Goal: Task Accomplishment & Management: Use online tool/utility

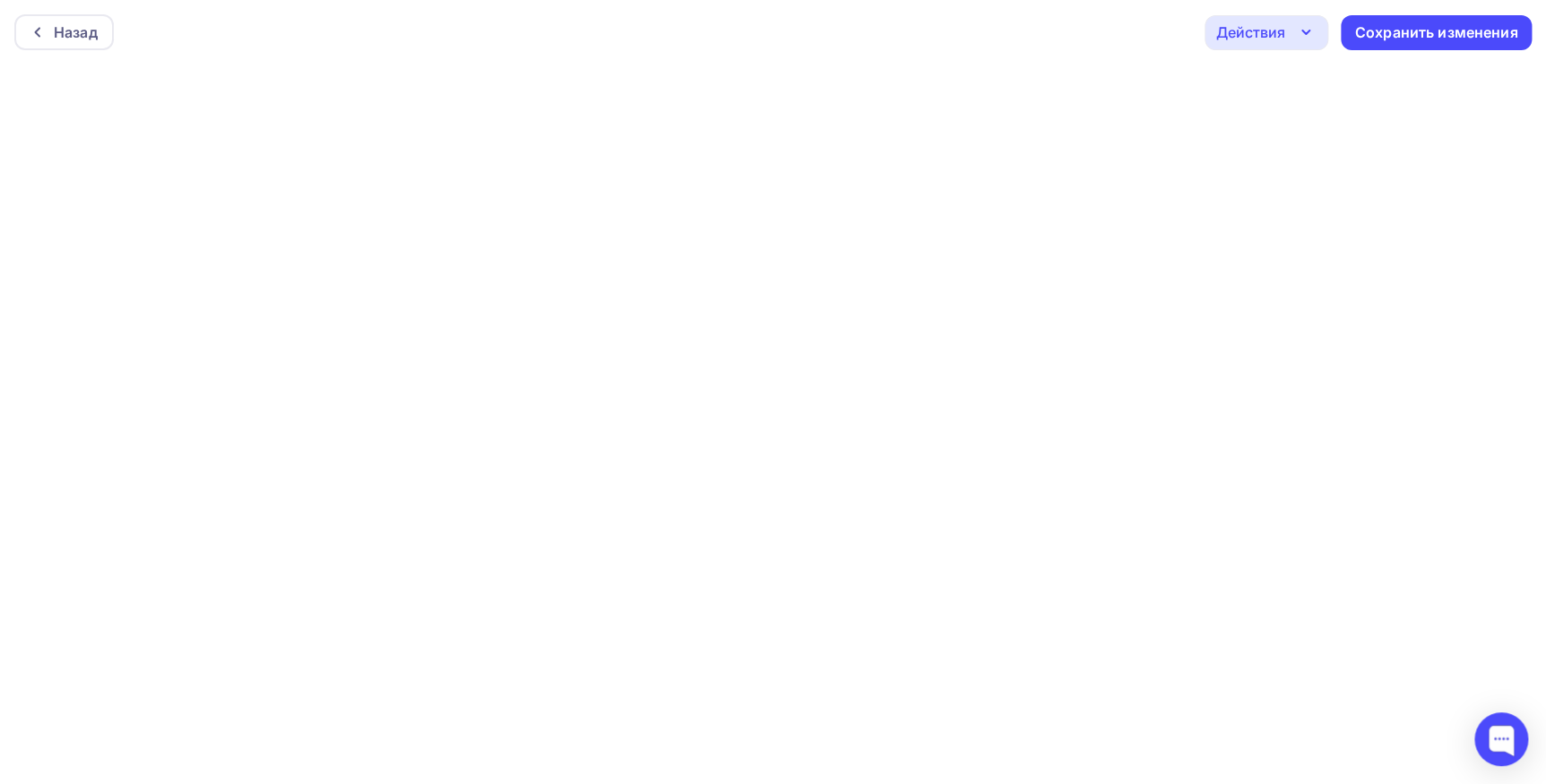
scroll to position [5, 0]
click at [1370, 34] on div "Сохранить изменения" at bounding box center [1436, 28] width 163 height 21
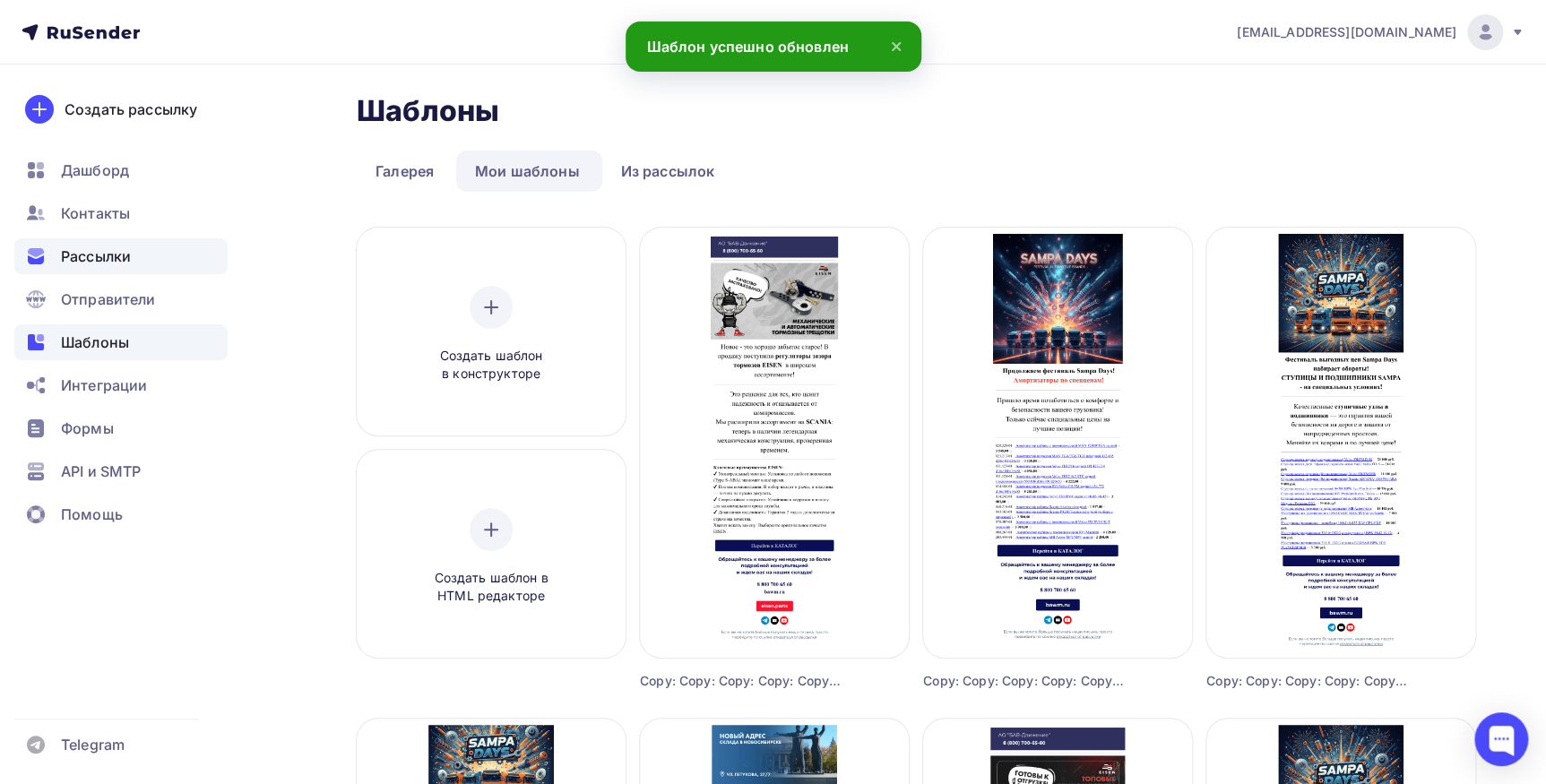
click at [86, 259] on span "Рассылки" at bounding box center [96, 256] width 70 height 22
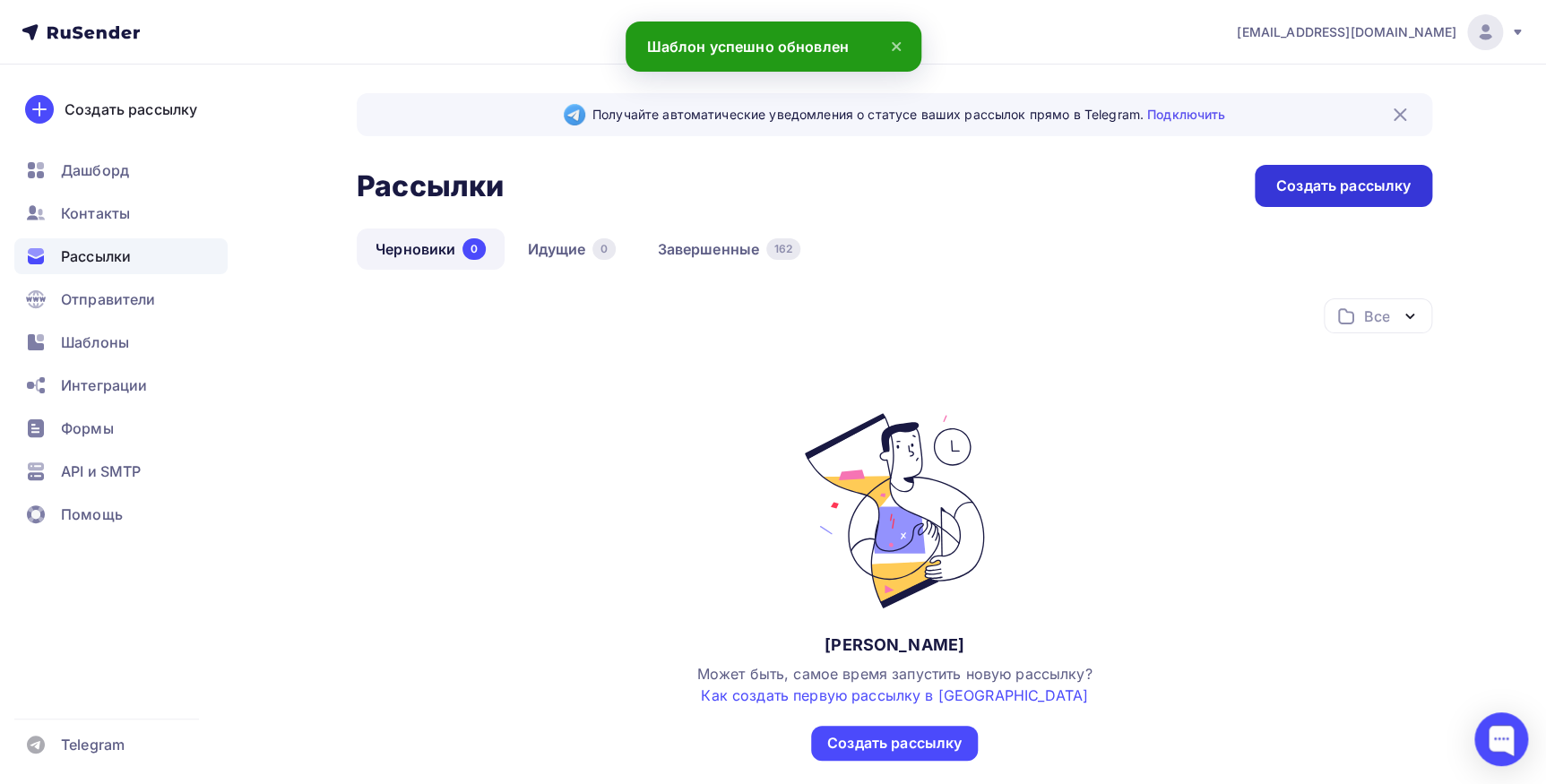
click at [1354, 179] on div "Создать рассылку" at bounding box center [1343, 186] width 134 height 21
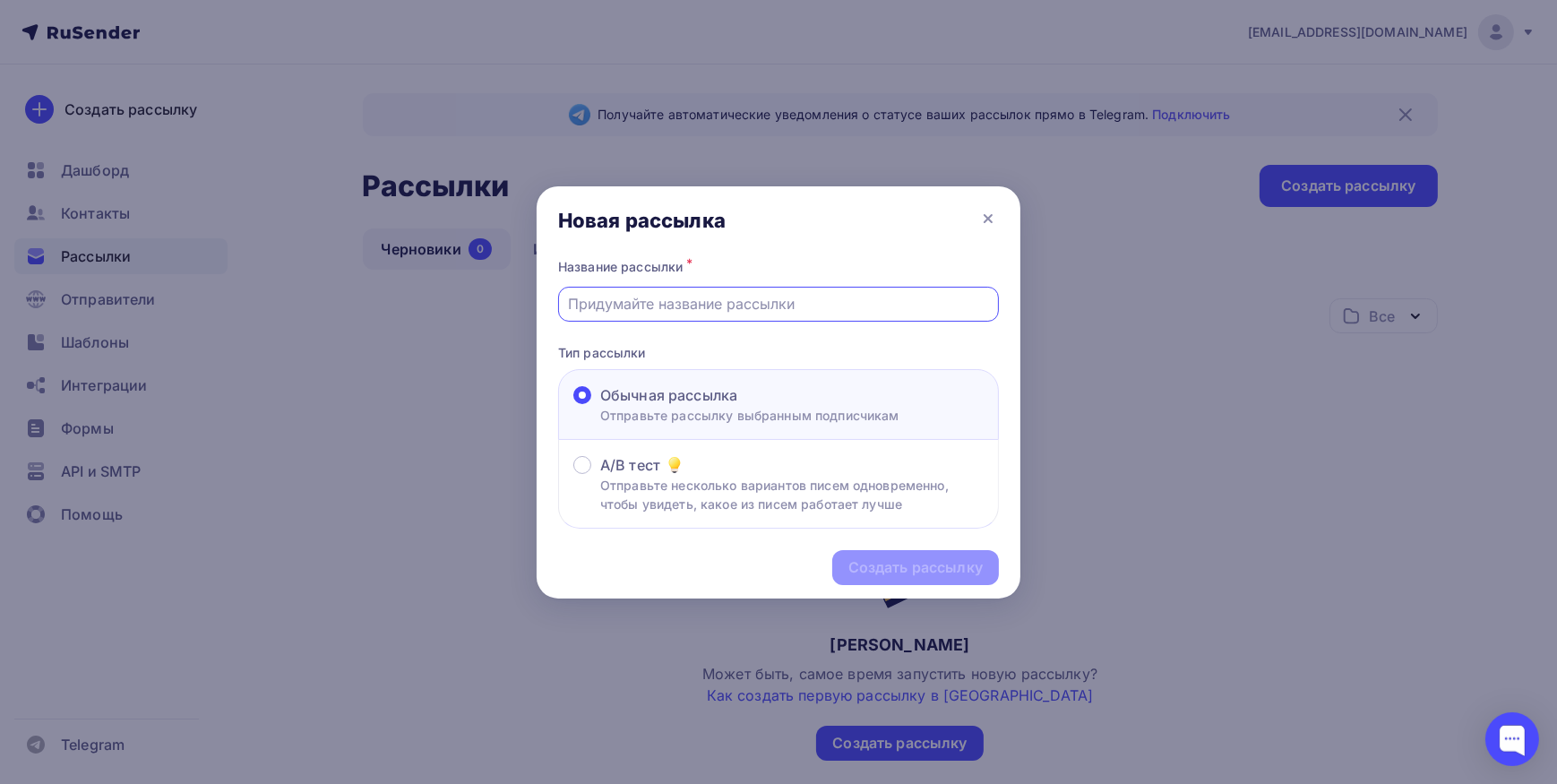
click at [740, 298] on input "text" at bounding box center [778, 304] width 420 height 22
type input "Eisen трещотки"
click at [921, 559] on div "Создать рассылку" at bounding box center [915, 568] width 134 height 21
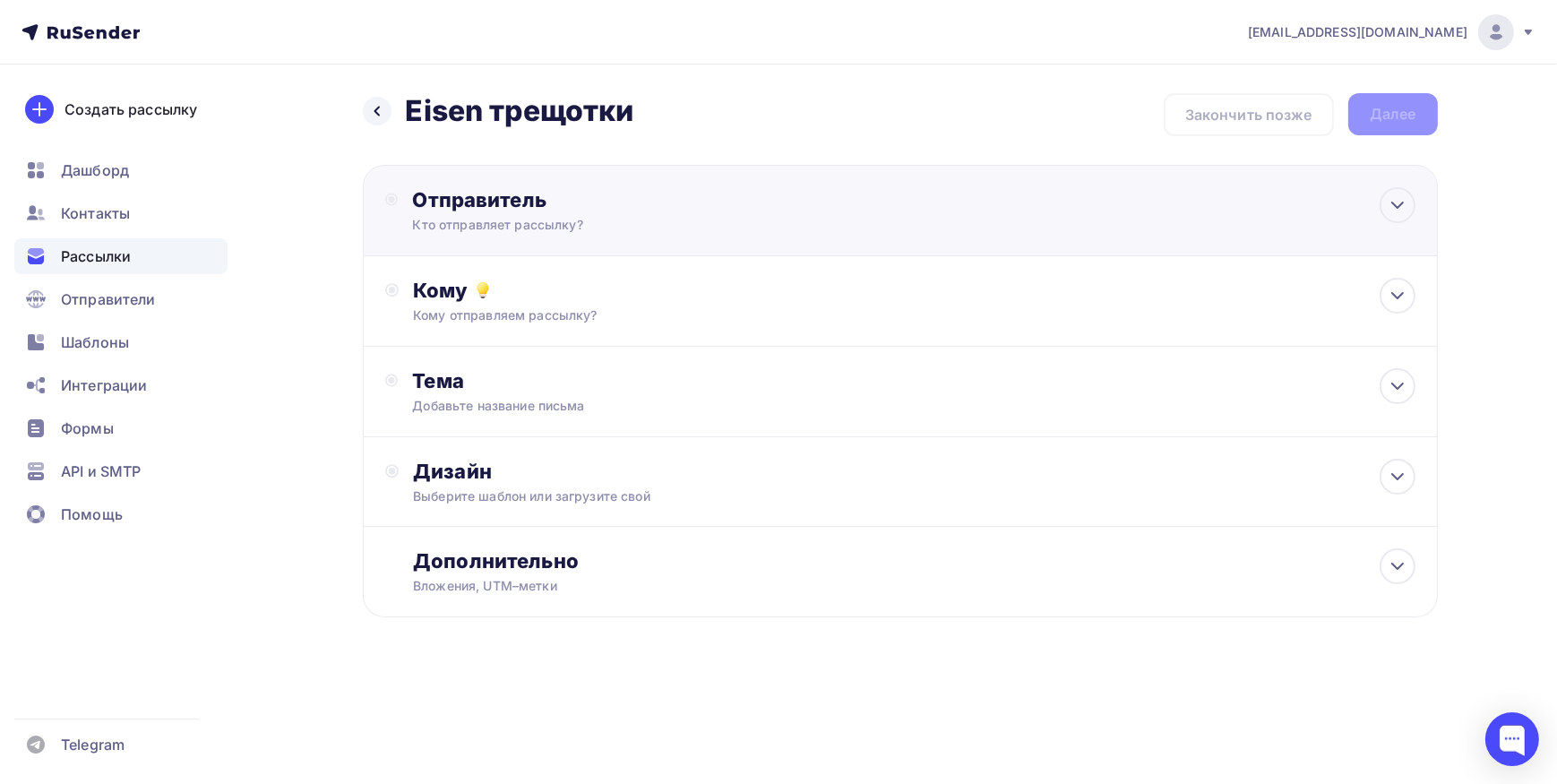
click at [579, 237] on div "Отправитель Кто отправляет рассылку? Email * [EMAIL_ADDRESS][DOMAIN_NAME] [EMAI…" at bounding box center [900, 210] width 1075 height 91
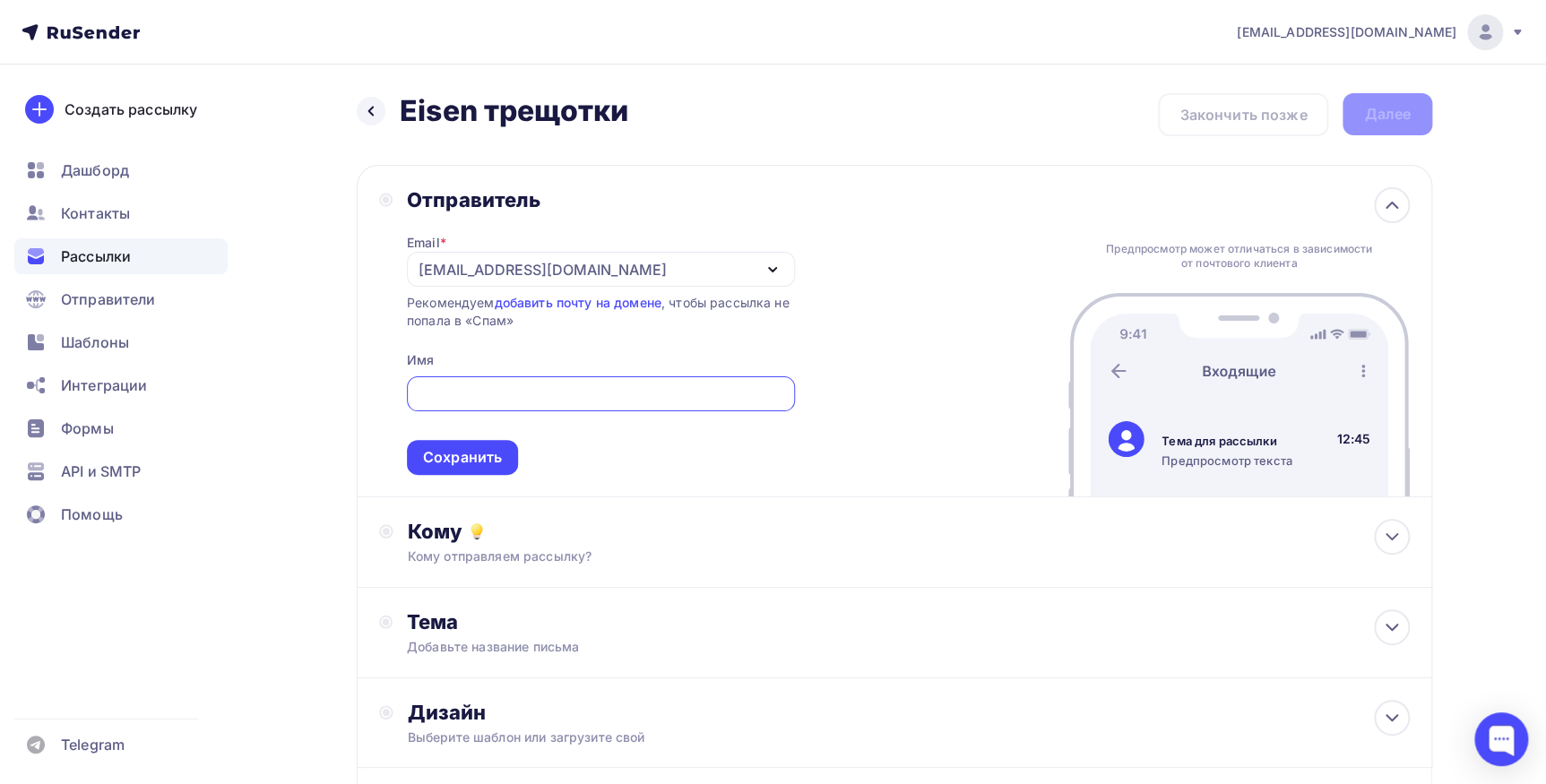
click at [574, 272] on div "[EMAIL_ADDRESS][DOMAIN_NAME]" at bounding box center [543, 269] width 248 height 22
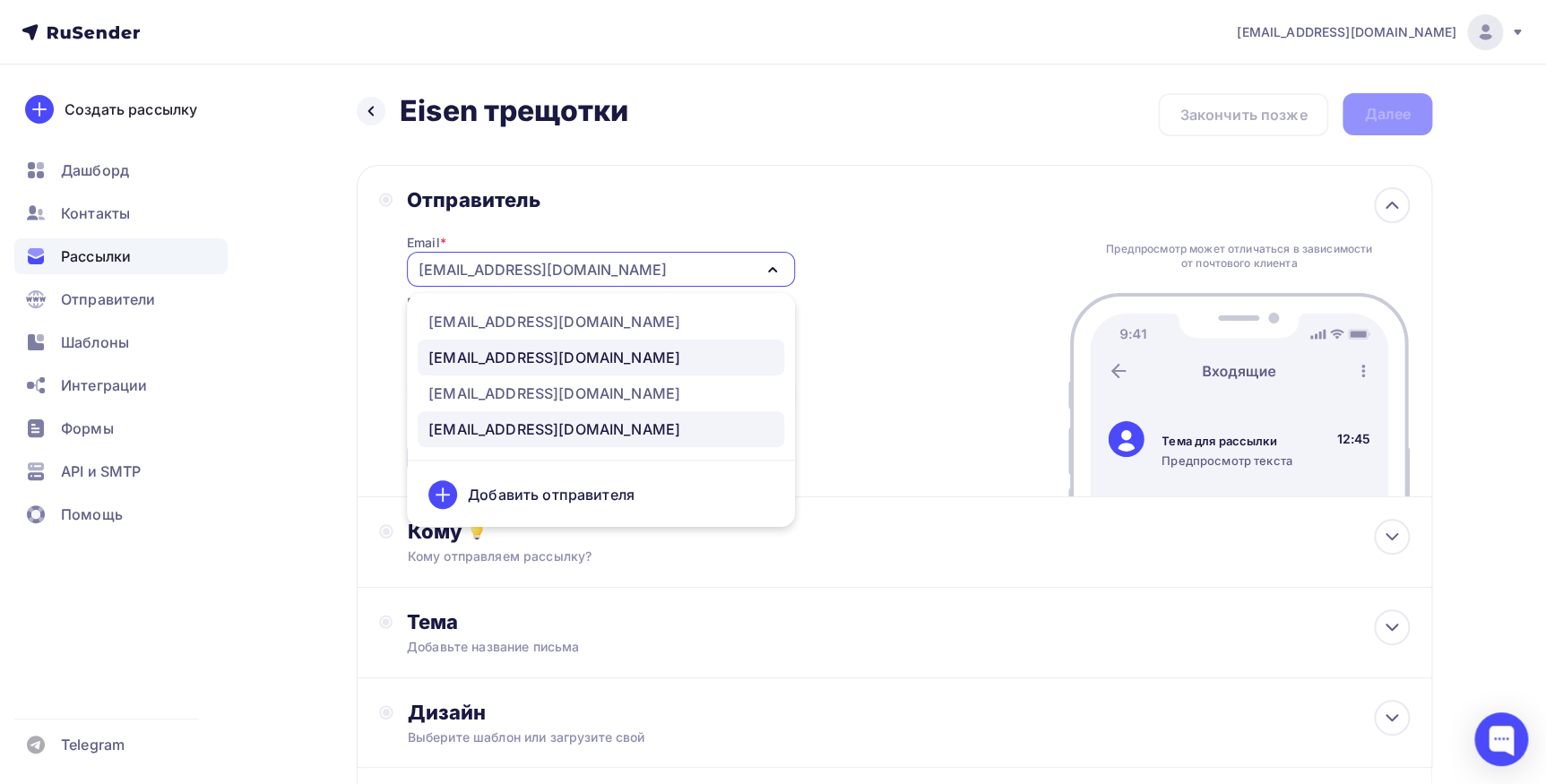
click at [546, 358] on div "[EMAIL_ADDRESS][DOMAIN_NAME]" at bounding box center [554, 357] width 252 height 22
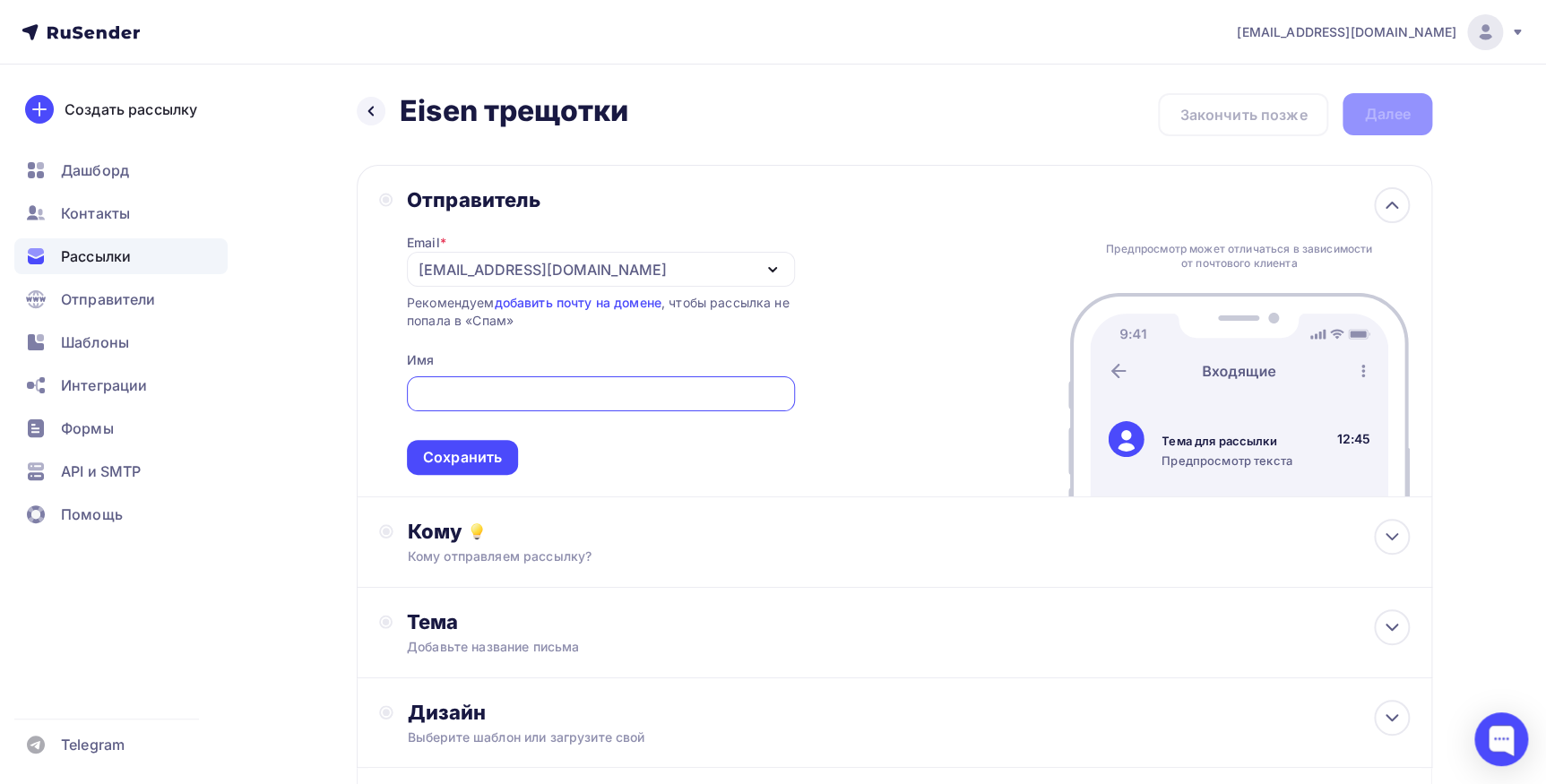
click at [545, 397] on input "text" at bounding box center [600, 394] width 368 height 22
type input "F"
type input "АО "БАВ-Движение""
click at [481, 458] on div "Сохранить" at bounding box center [463, 457] width 79 height 21
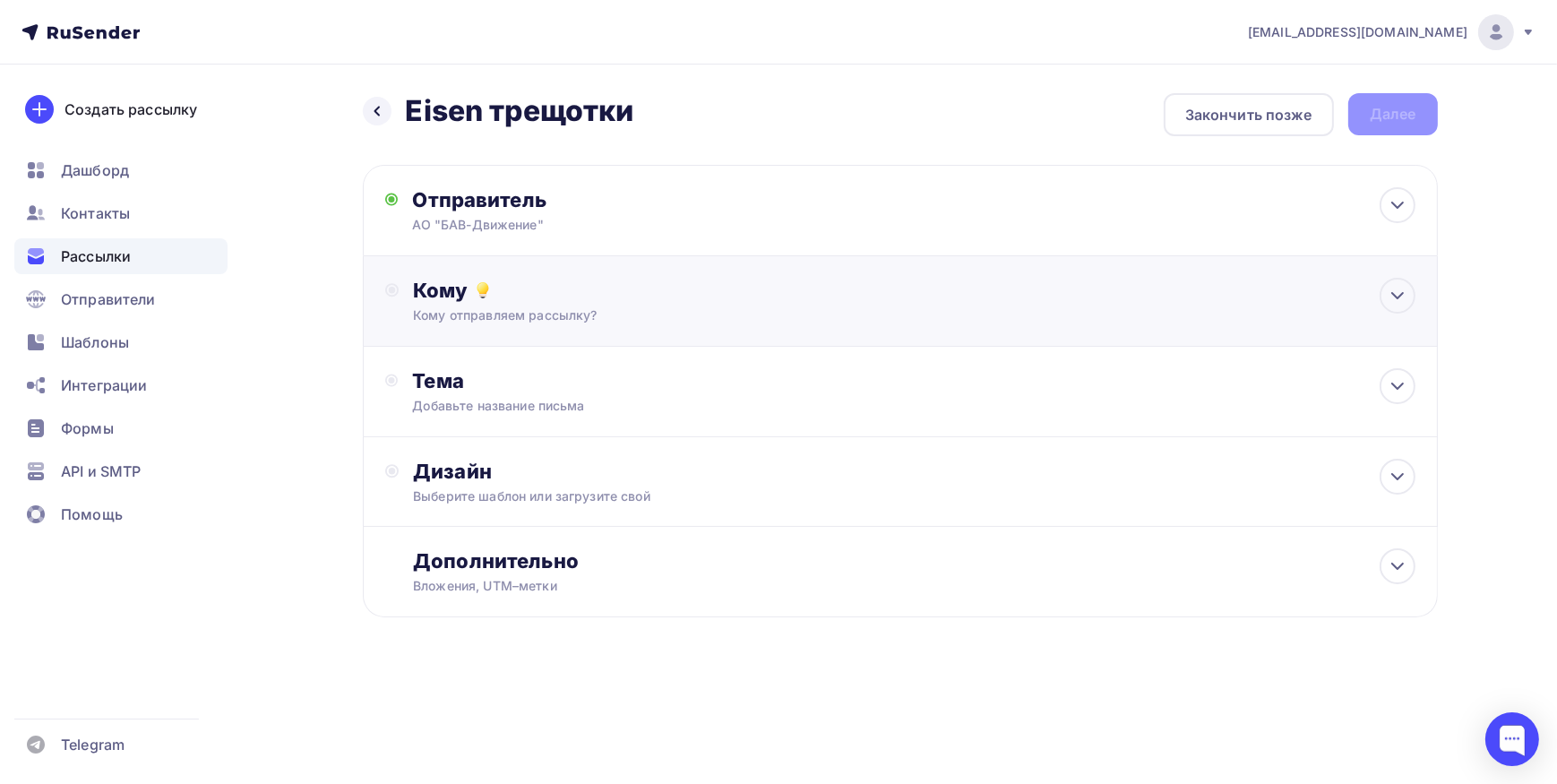
click at [506, 295] on div "Кому" at bounding box center [913, 290] width 1001 height 25
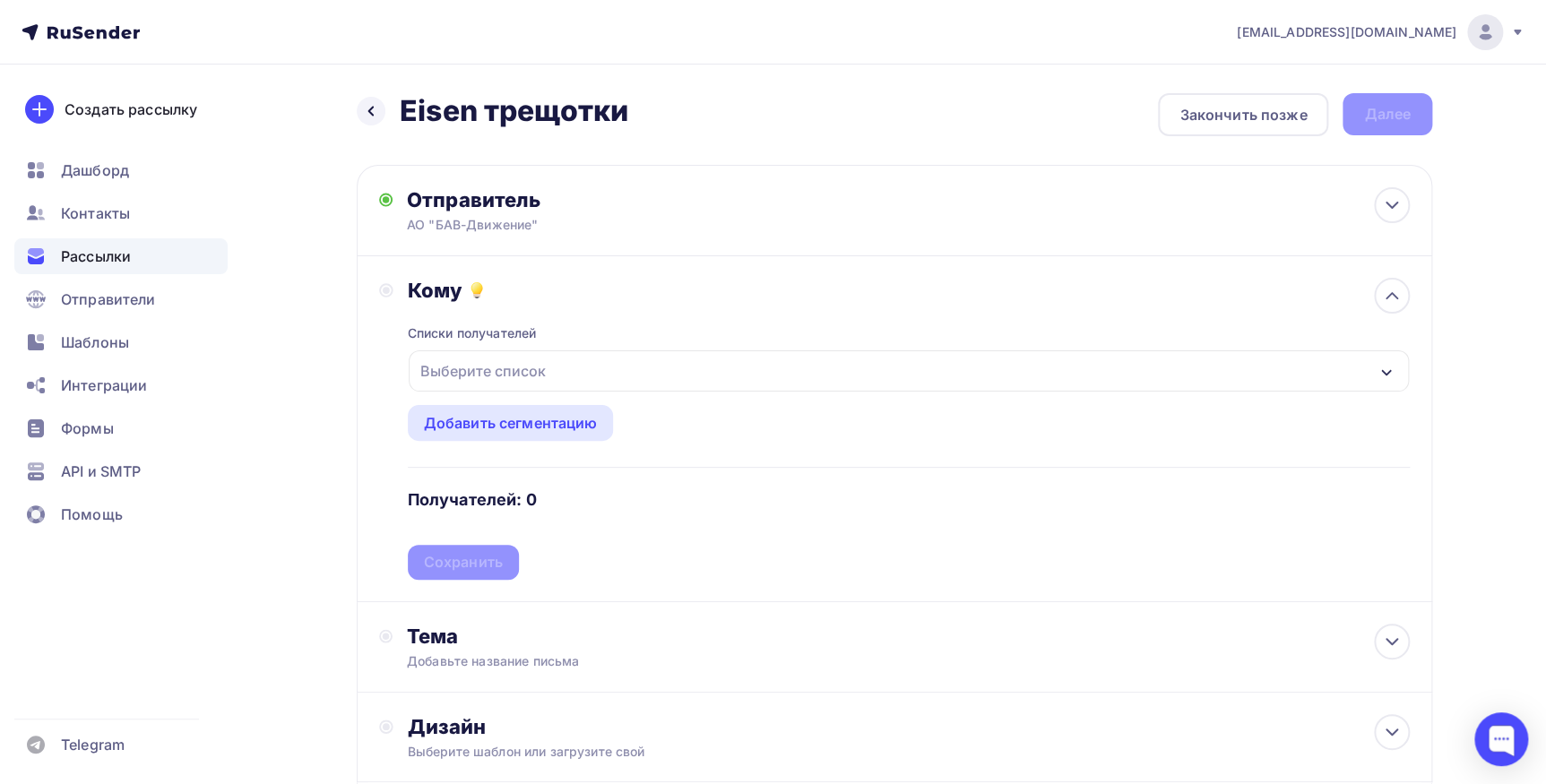
click at [476, 358] on div "Выберите список" at bounding box center [482, 370] width 140 height 32
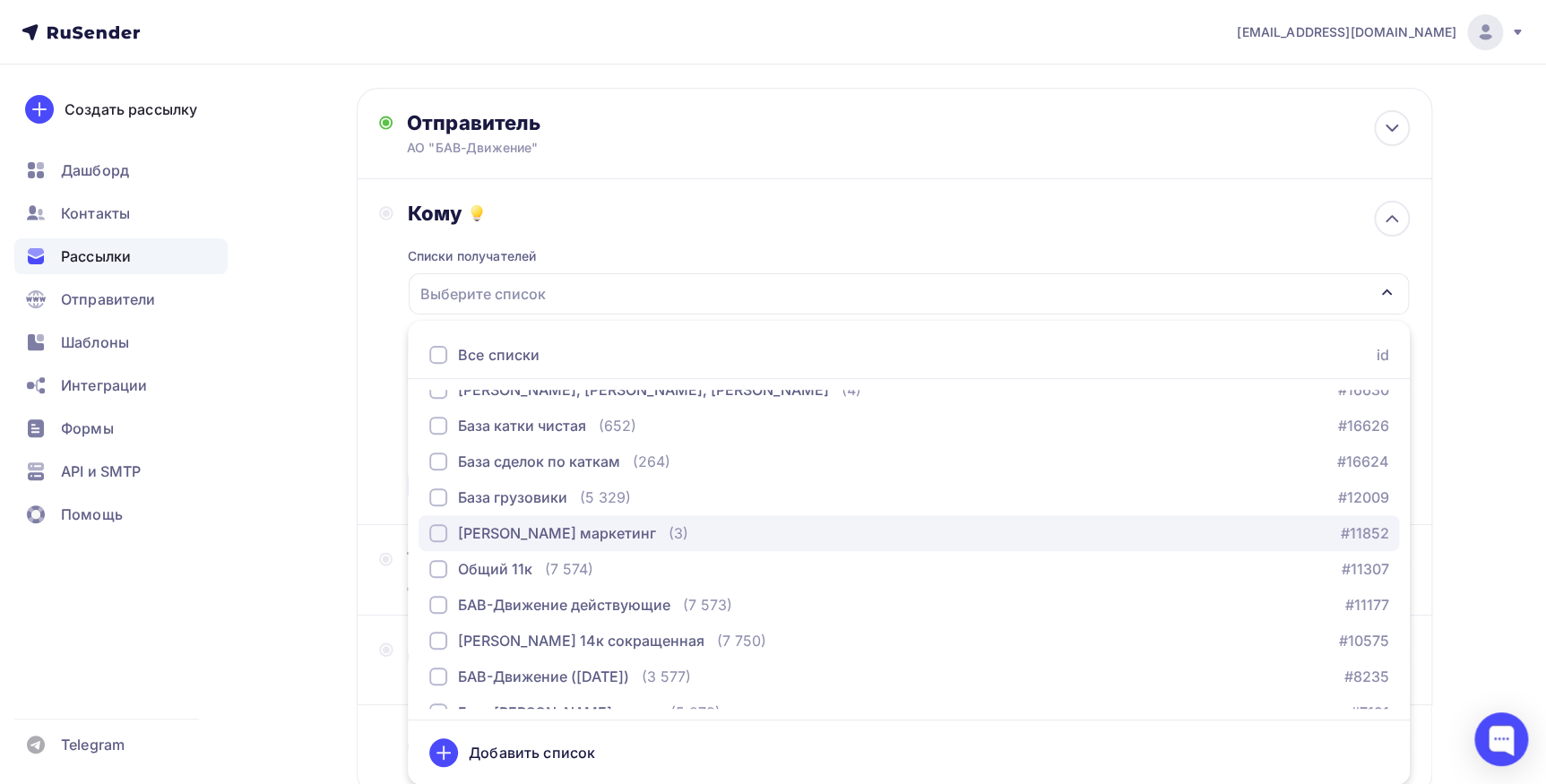
scroll to position [162, 0]
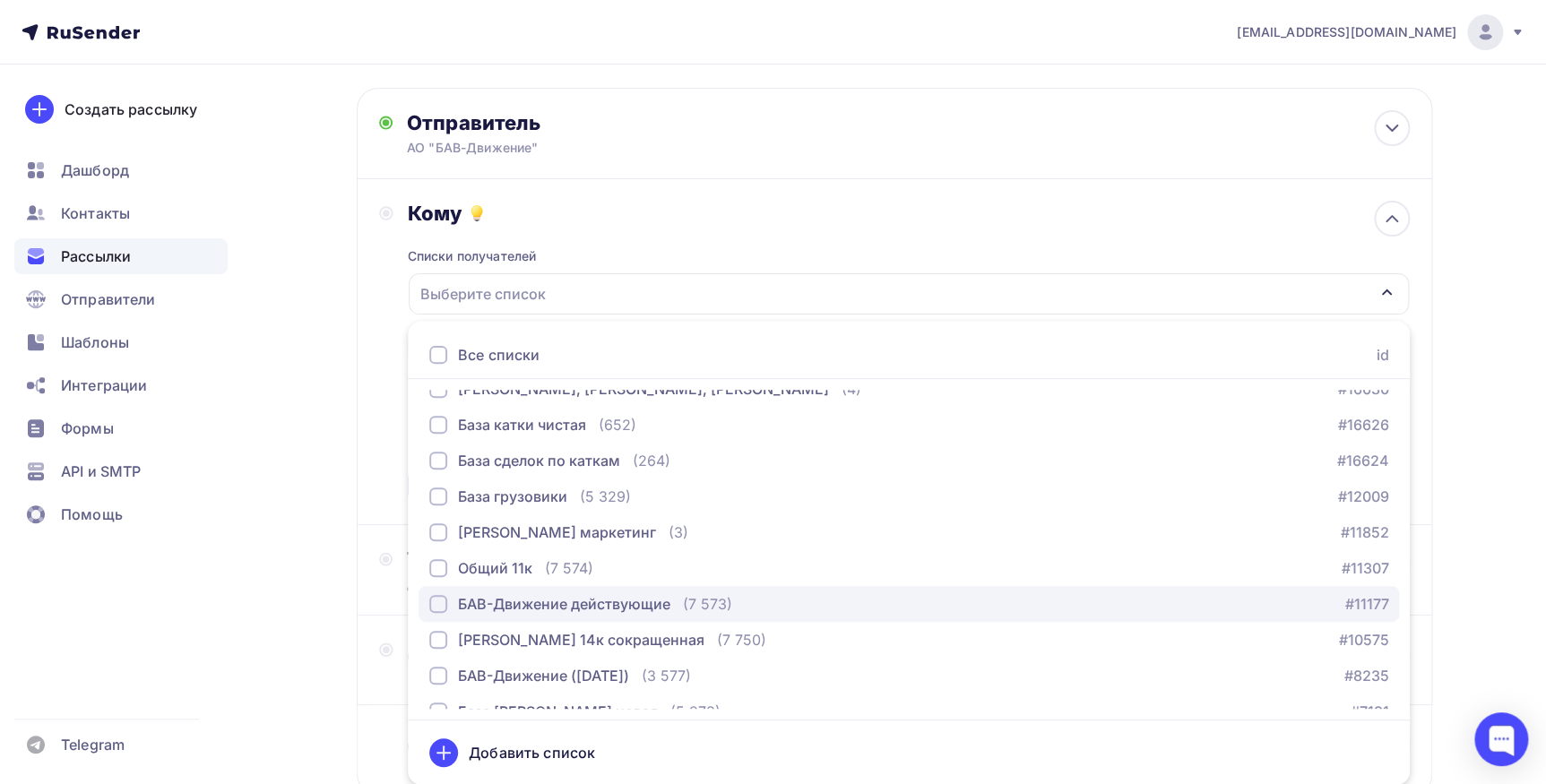
click at [508, 590] on button "БАВ-Движение действующие (7 573) #11177" at bounding box center [908, 604] width 980 height 36
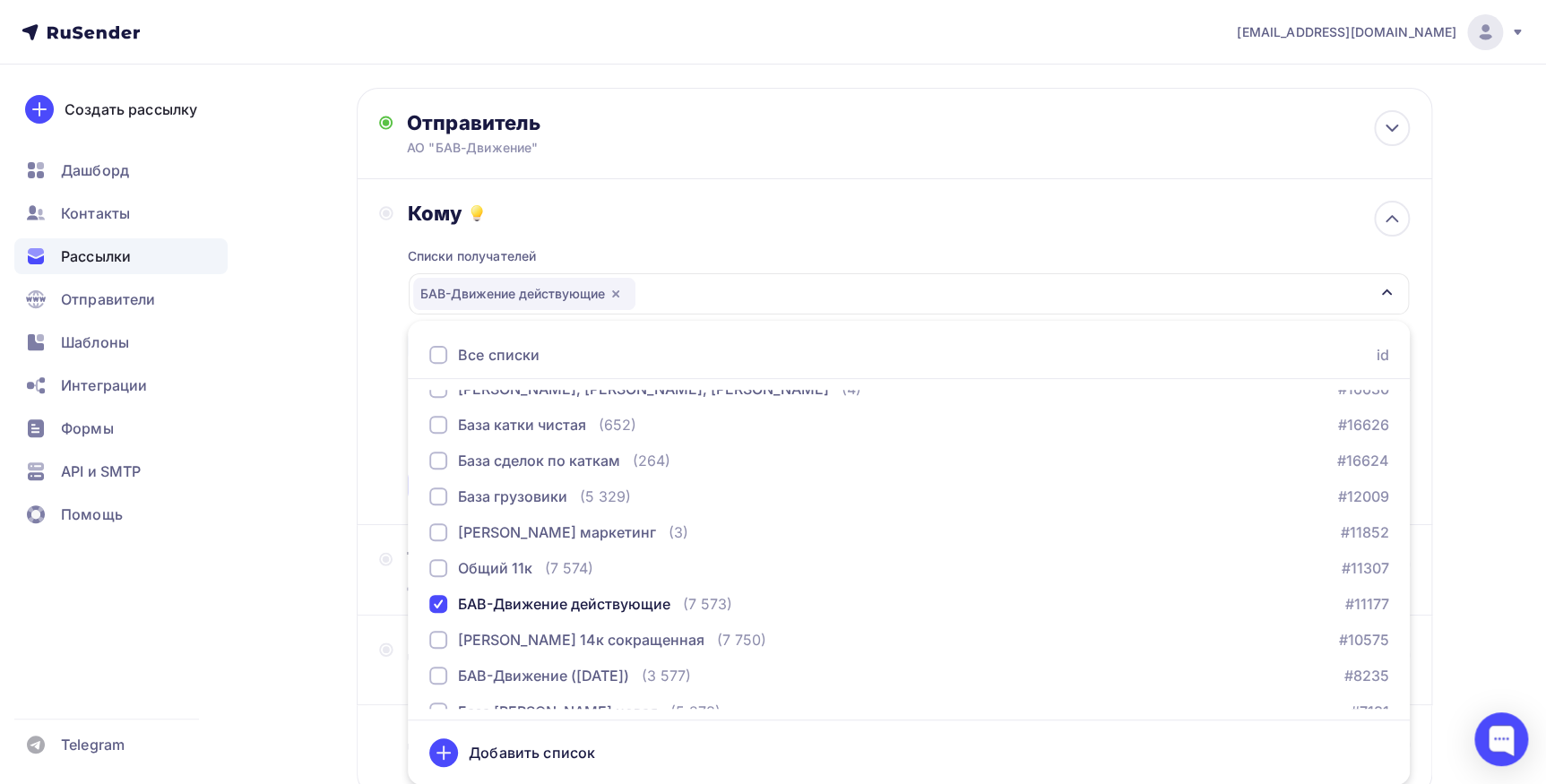
click at [387, 483] on div "Кому Списки получателей БАВ-Движение действующие Все списки id 2 ГИС/Яндекс Цен…" at bounding box center [894, 351] width 1031 height 302
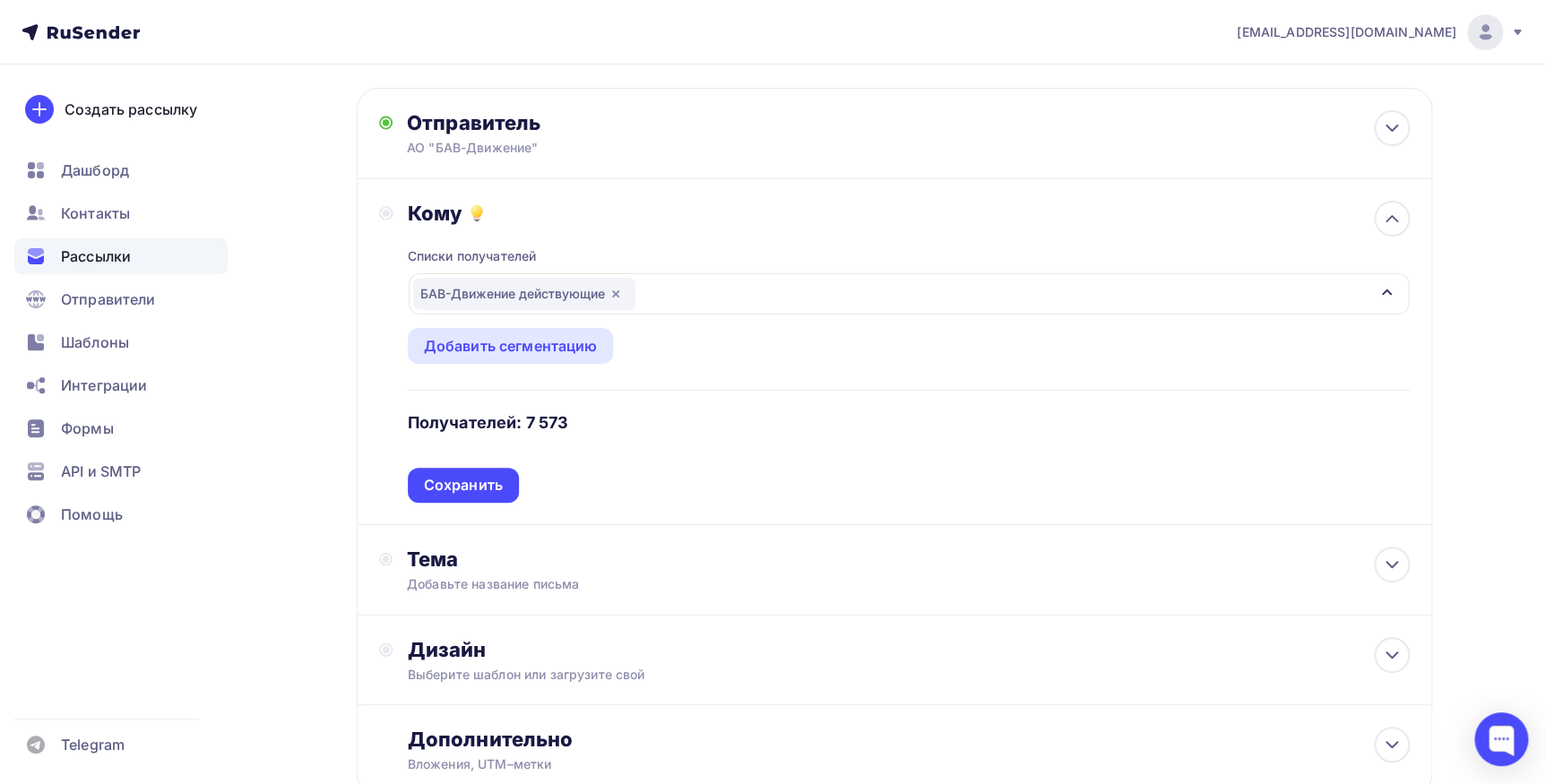
click at [451, 484] on div "Сохранить" at bounding box center [464, 485] width 79 height 21
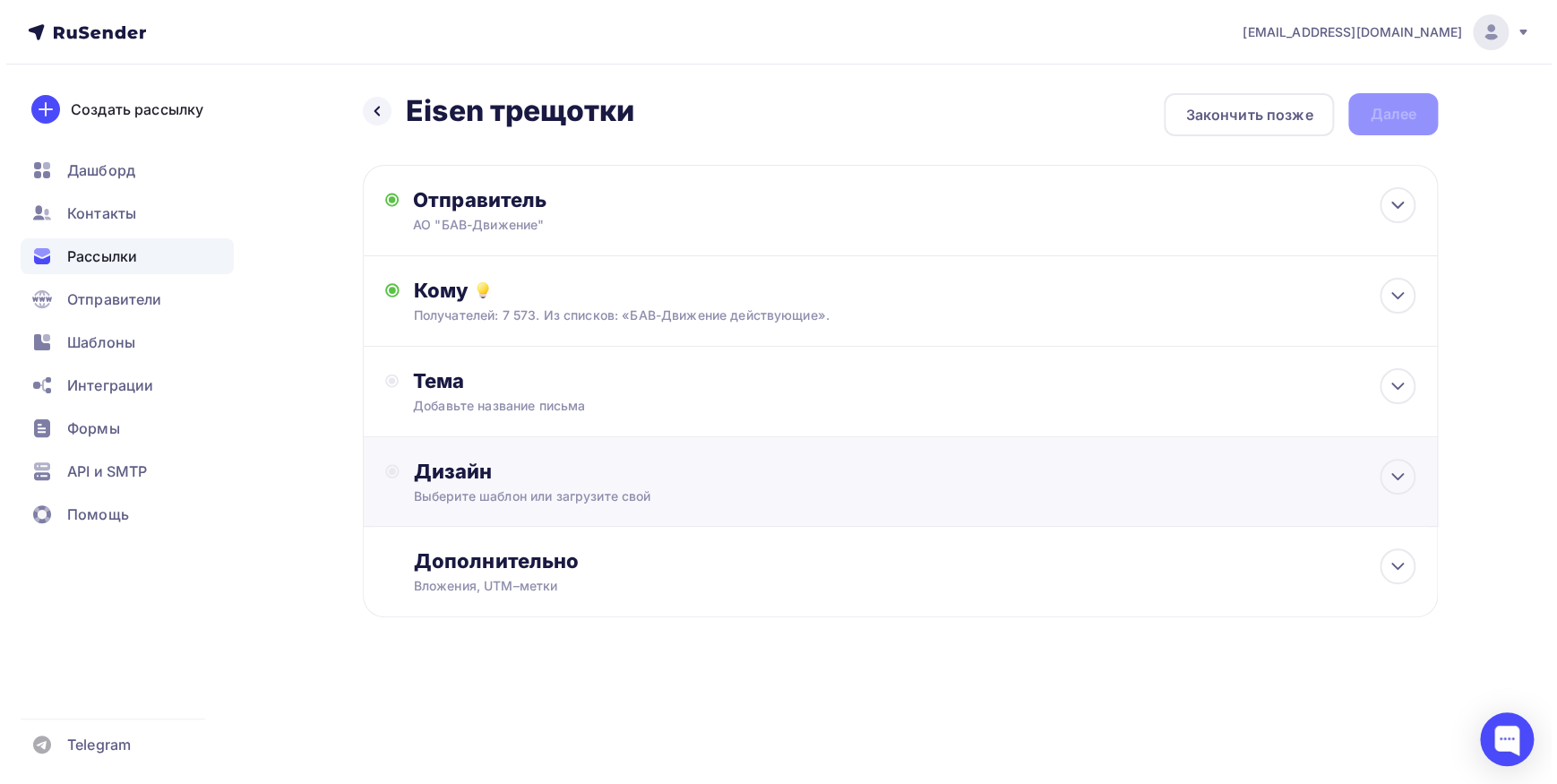
scroll to position [0, 0]
click at [576, 389] on div "Тема" at bounding box center [589, 381] width 354 height 25
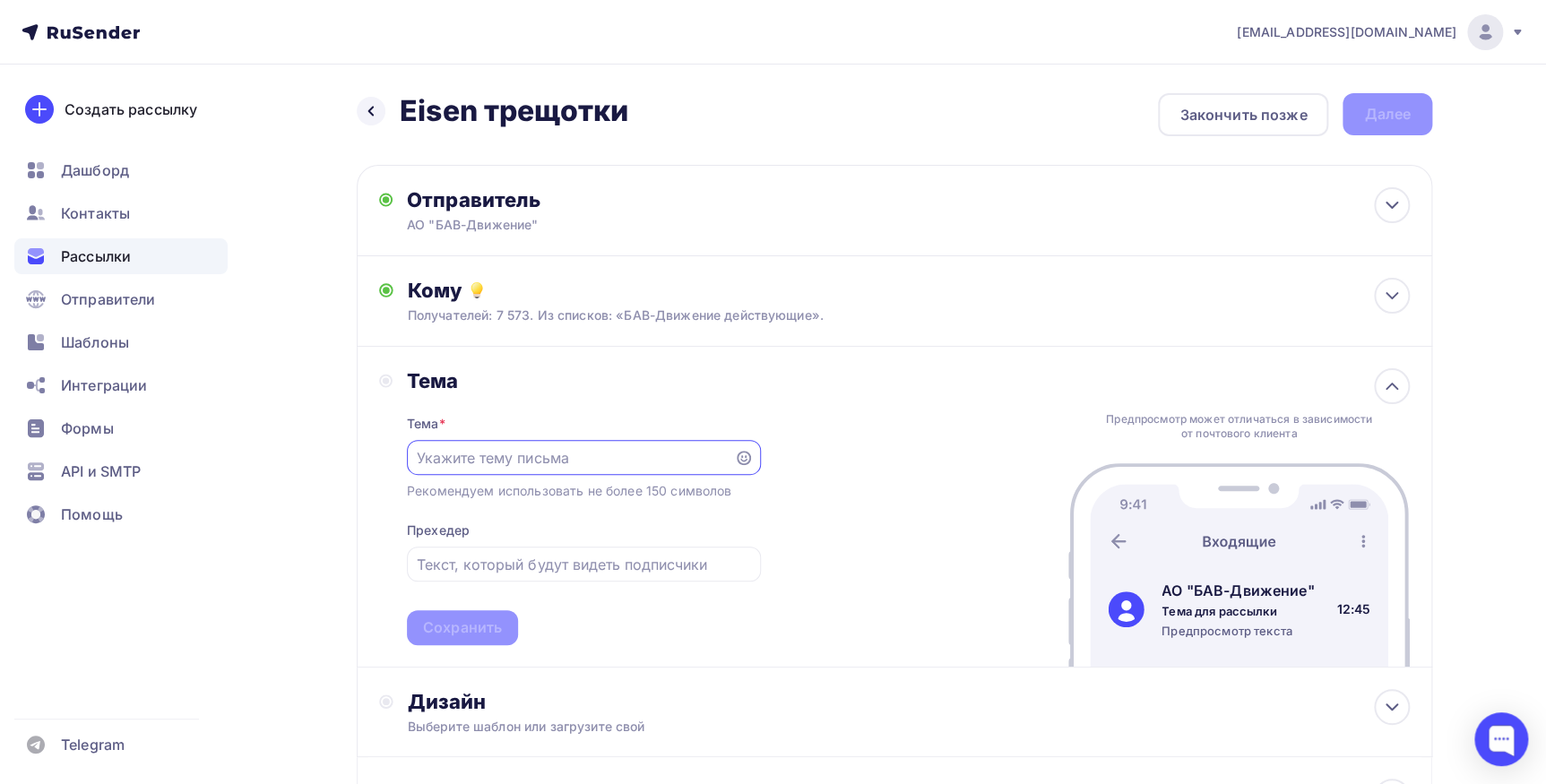
click at [571, 463] on input "text" at bounding box center [570, 457] width 307 height 22
paste input "В продажу поступили регуляторы зазора тормозов EISEN в широком ассортименте!"
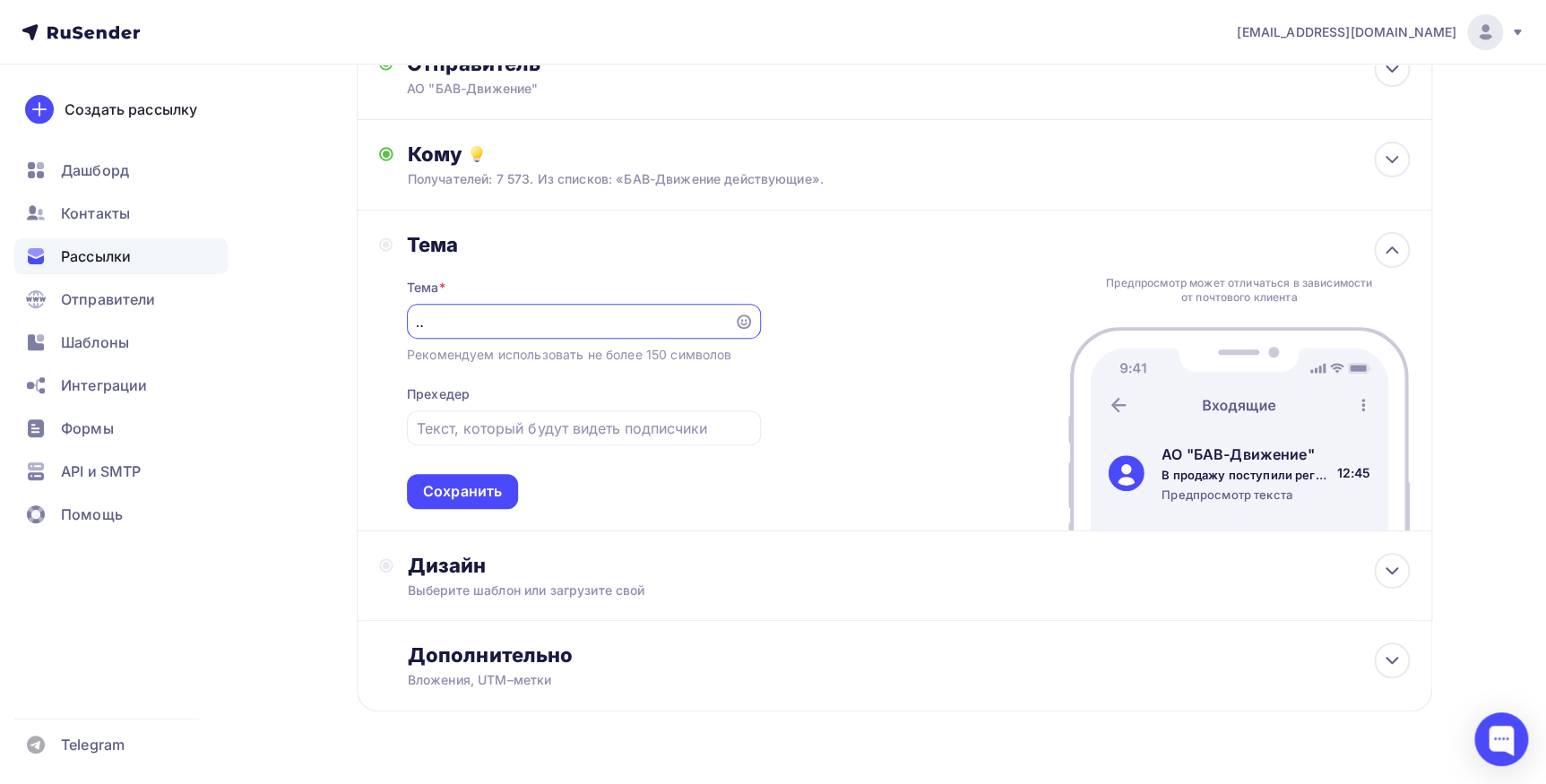
scroll to position [162, 0]
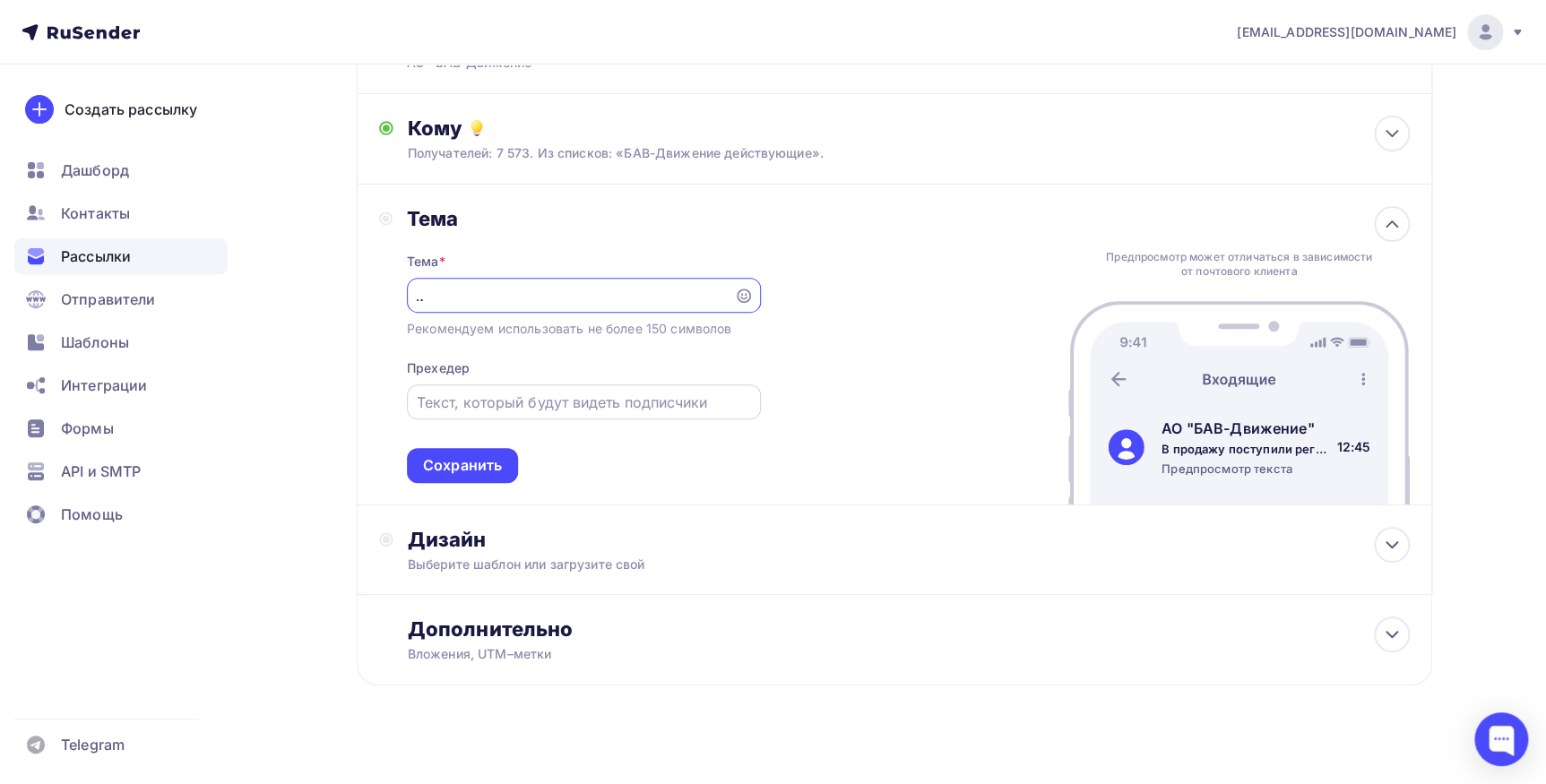
type input "В продажу поступили регуляторы зазора тормозов EISEN в широком ассортименте!"
click at [552, 391] on input "text" at bounding box center [583, 401] width 333 height 22
paste input "В продажу поступили регуляторы зазора тормозов EISEN в широком ассортименте!"
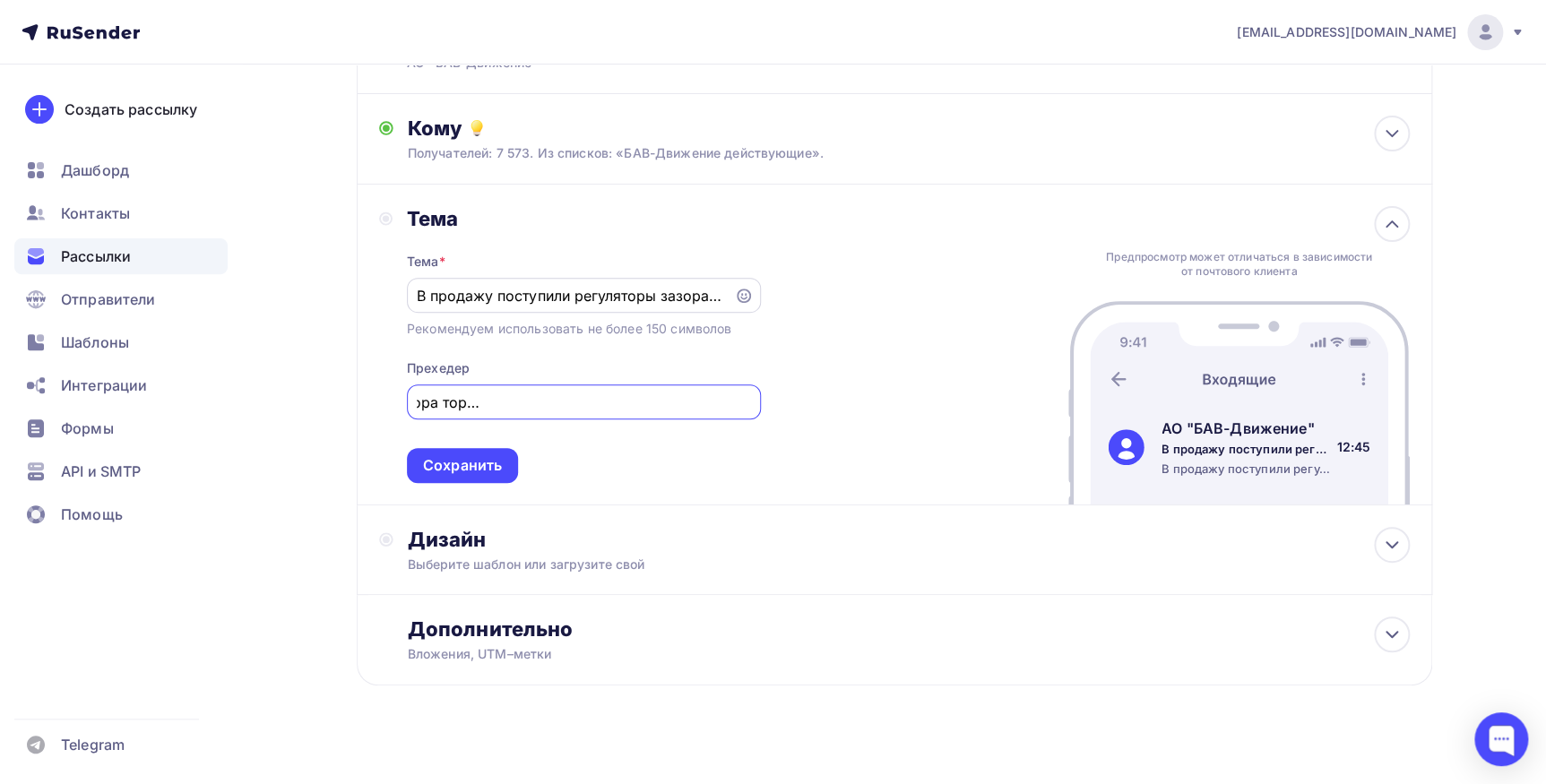
type input "В продажу поступили регуляторы зазора тормозов EISEN в широком ассортименте!"
click at [468, 298] on input "В продажу поступили регуляторы зазора тормозов EISEN в широком ассортименте!" at bounding box center [570, 295] width 307 height 22
drag, startPoint x: 415, startPoint y: 286, endPoint x: 691, endPoint y: 287, distance: 276.0
click at [691, 287] on div "В продажу поступили регуляторы зазора тормозов EISEN в широком ассортименте!" at bounding box center [584, 294] width 354 height 35
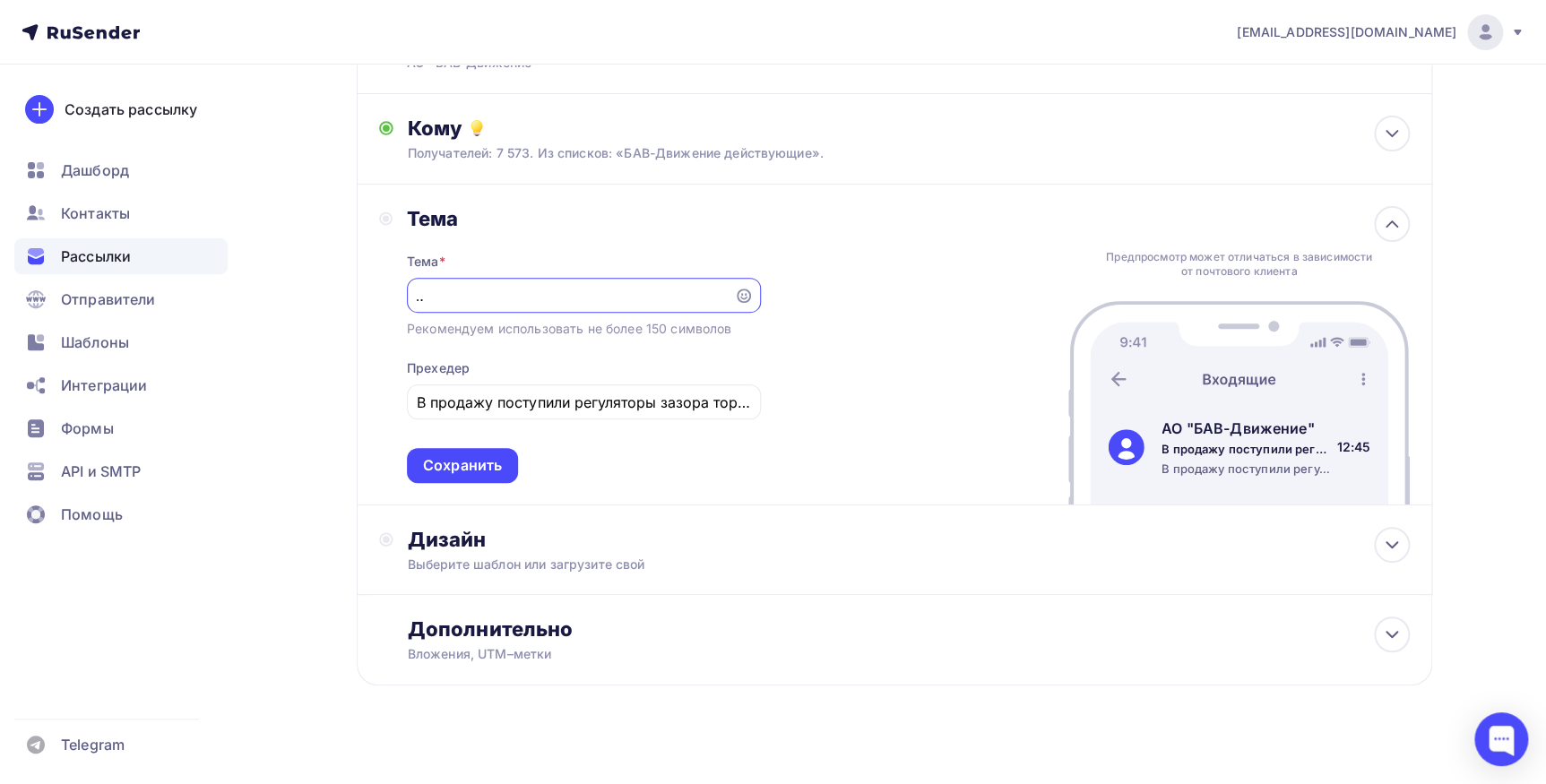
drag, startPoint x: 417, startPoint y: 291, endPoint x: 728, endPoint y: 291, distance: 311.0
click at [728, 291] on div "В продажу поступили регуляторы зазора тормозов EISEN в широком ассортименте!" at bounding box center [584, 294] width 354 height 35
paste input "text"
type input "Регуляторы зазора тормозов EISEN в широком ассортименте!"
click at [411, 290] on div "Регуляторы зазора тормозов EISEN в широком ассортименте!" at bounding box center [584, 294] width 354 height 35
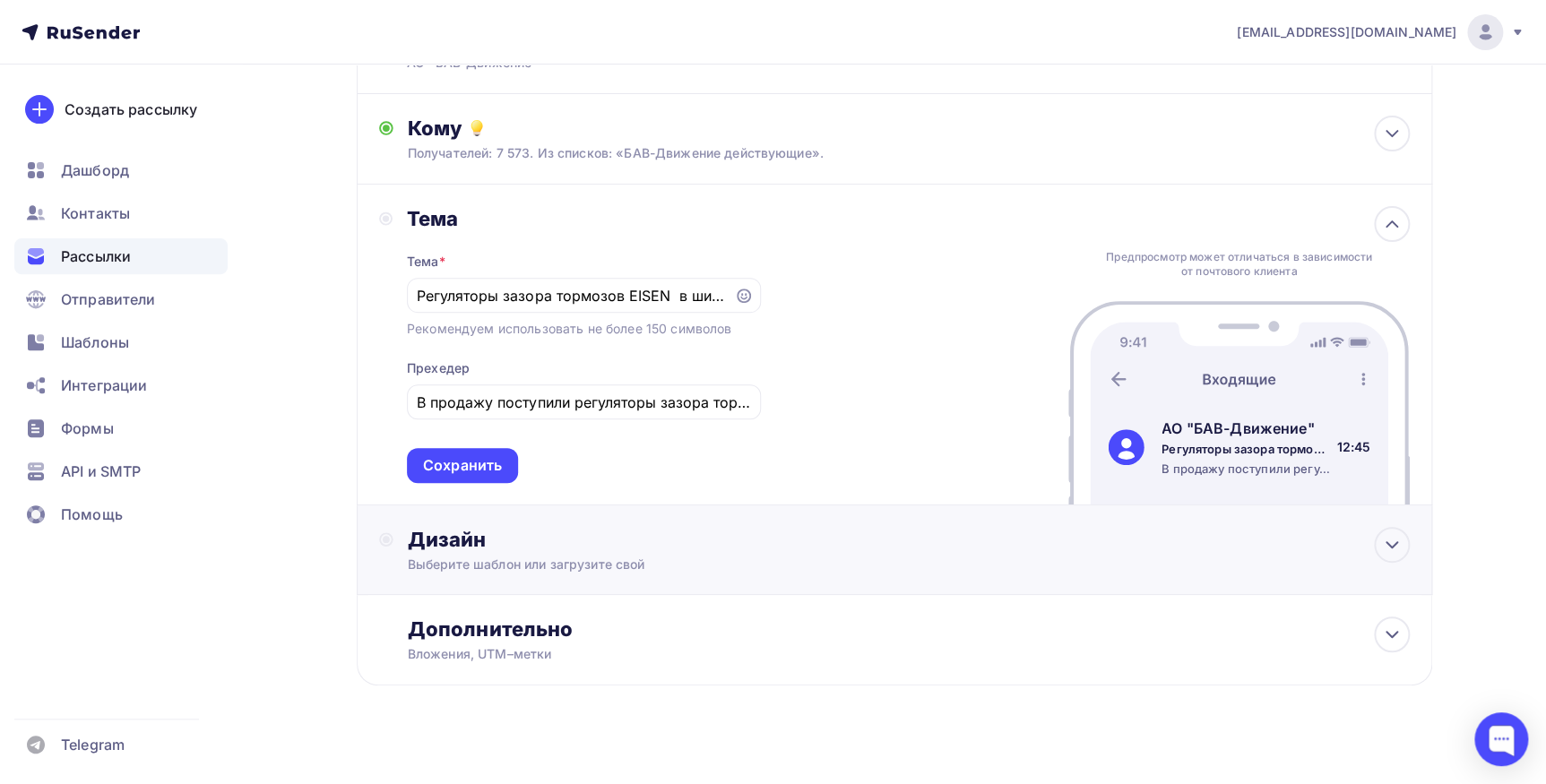
click at [434, 550] on div "Дизайн Выберите шаблон или загрузите свой" at bounding box center [908, 550] width 1002 height 47
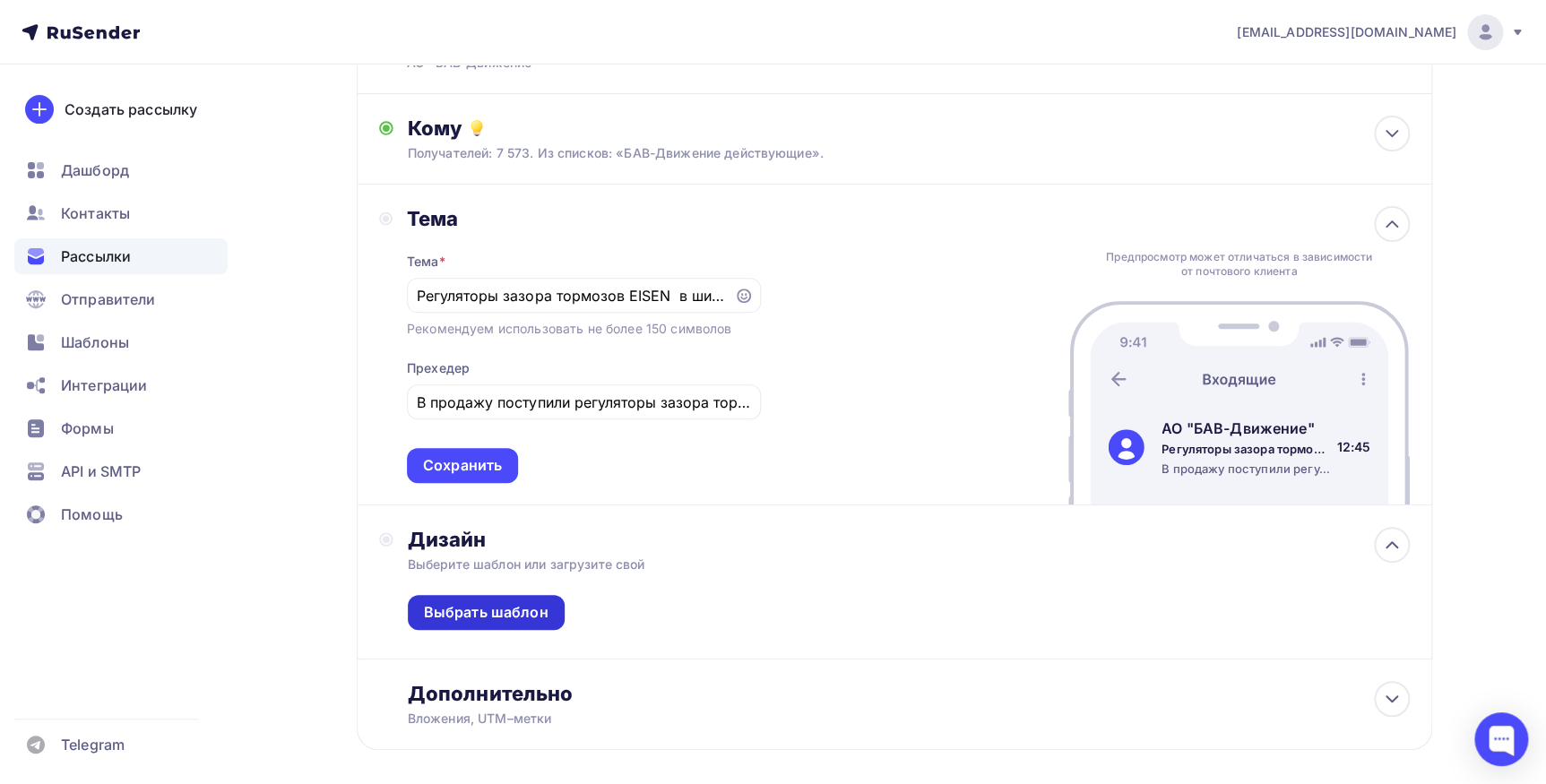
click at [528, 608] on div "Выбрать шаблон" at bounding box center [486, 612] width 124 height 21
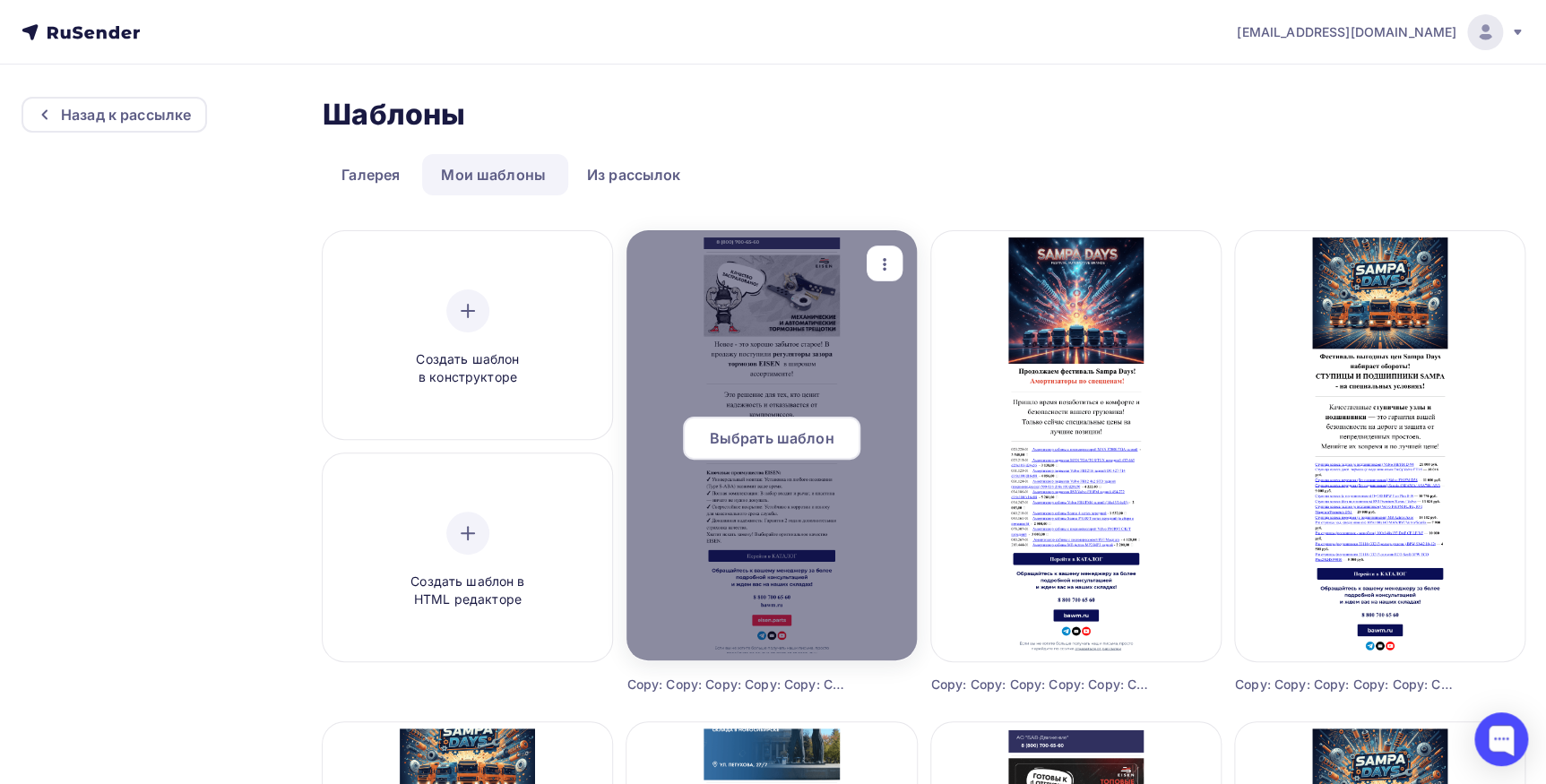
click at [788, 424] on div "Выбрать шаблон" at bounding box center [771, 438] width 178 height 43
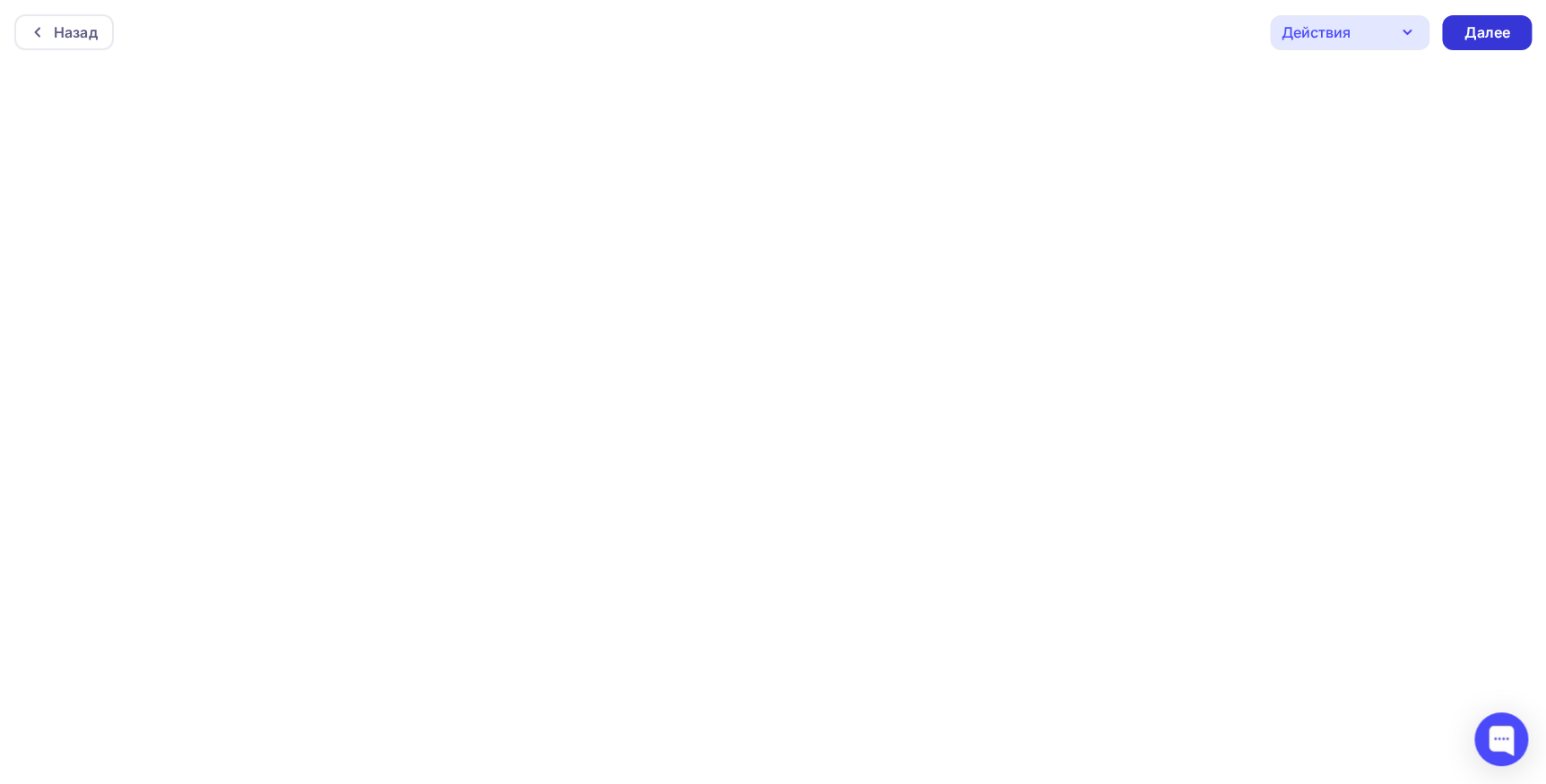
click at [1488, 37] on div "Далее" at bounding box center [1487, 33] width 47 height 21
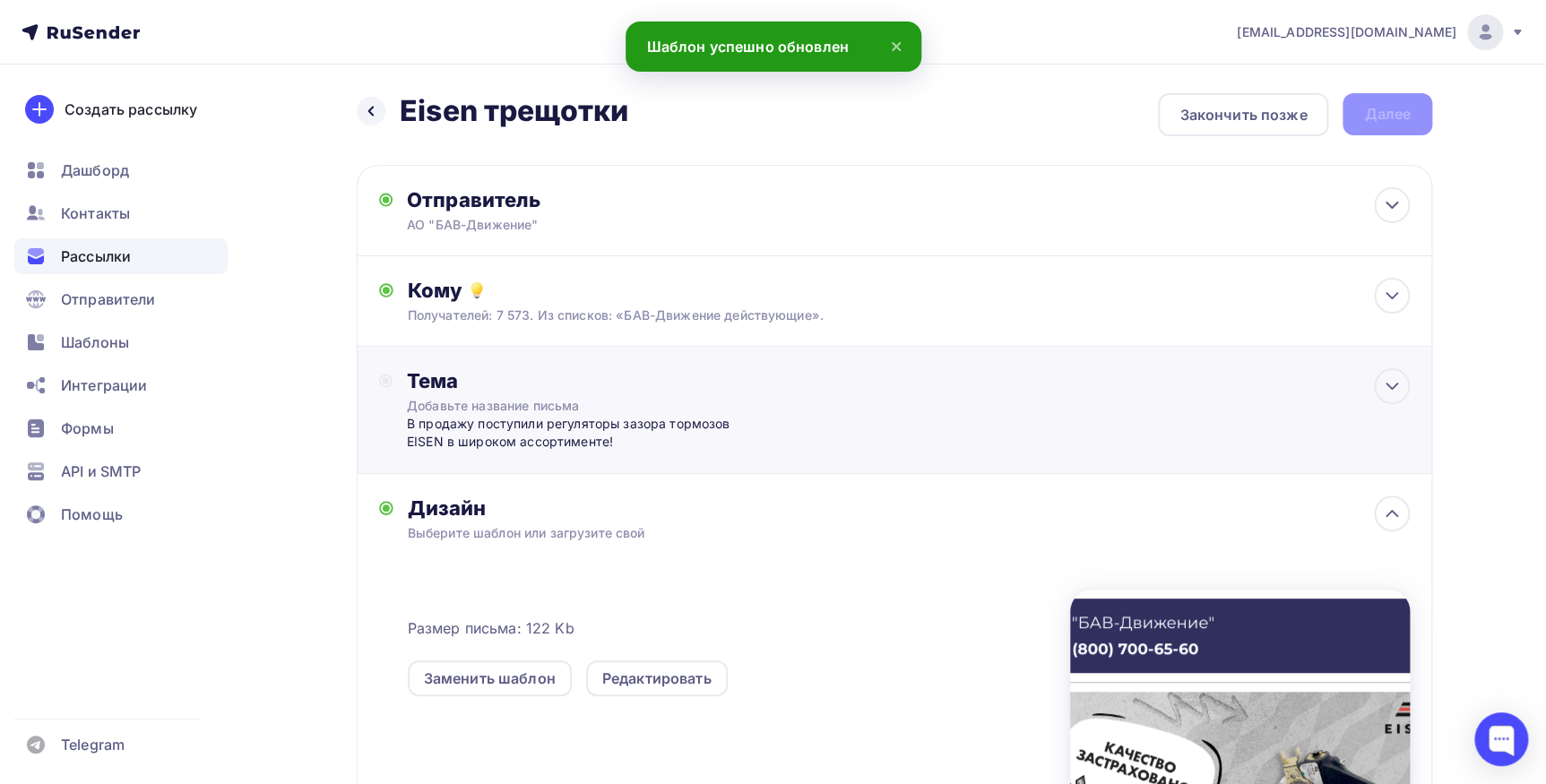
click at [389, 408] on div "Тема Добавьте название письма В продажу поступили регуляторы зазора тормозов EI…" at bounding box center [570, 410] width 382 height 84
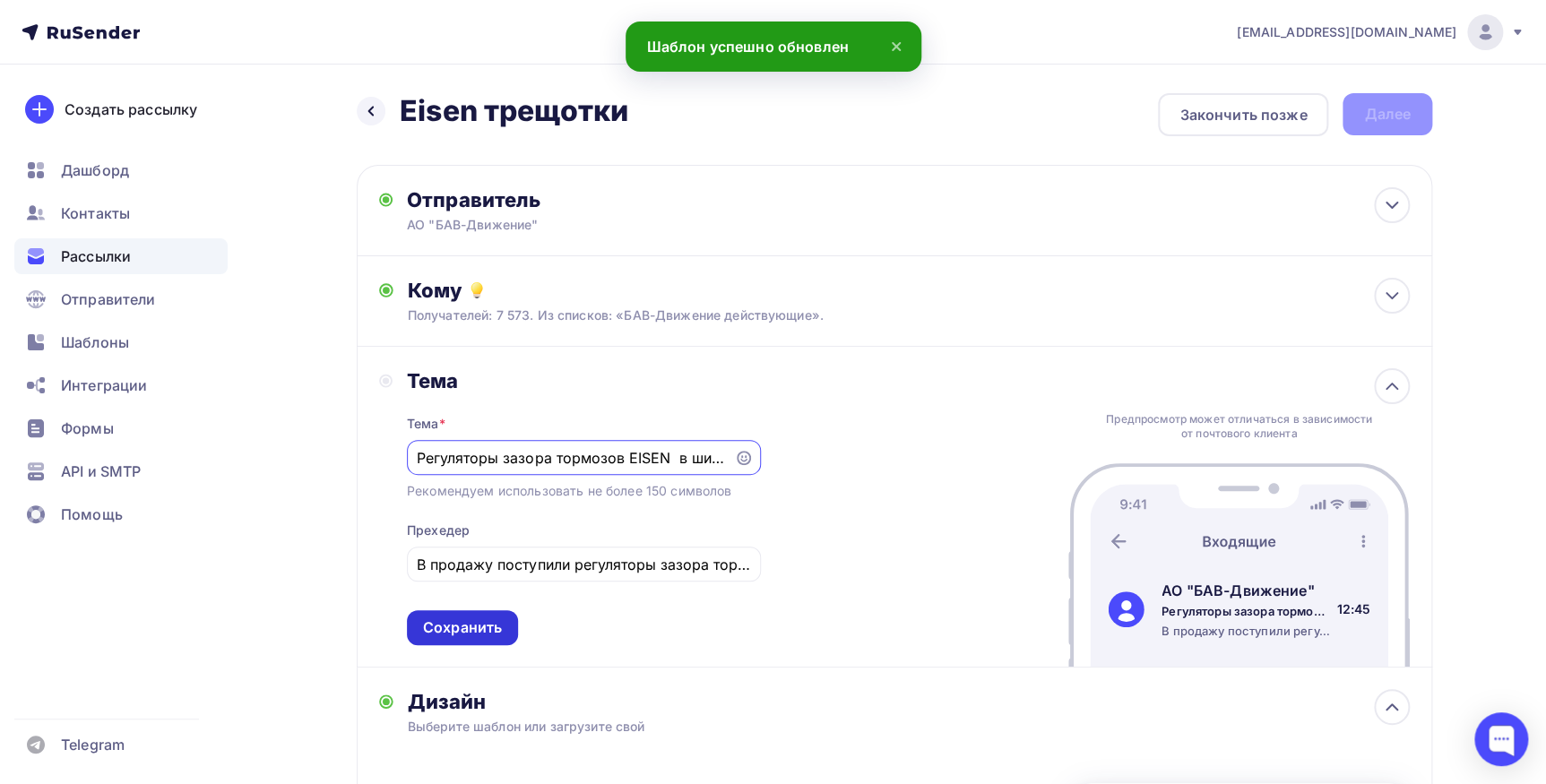
click at [438, 633] on div "Сохранить" at bounding box center [463, 627] width 79 height 21
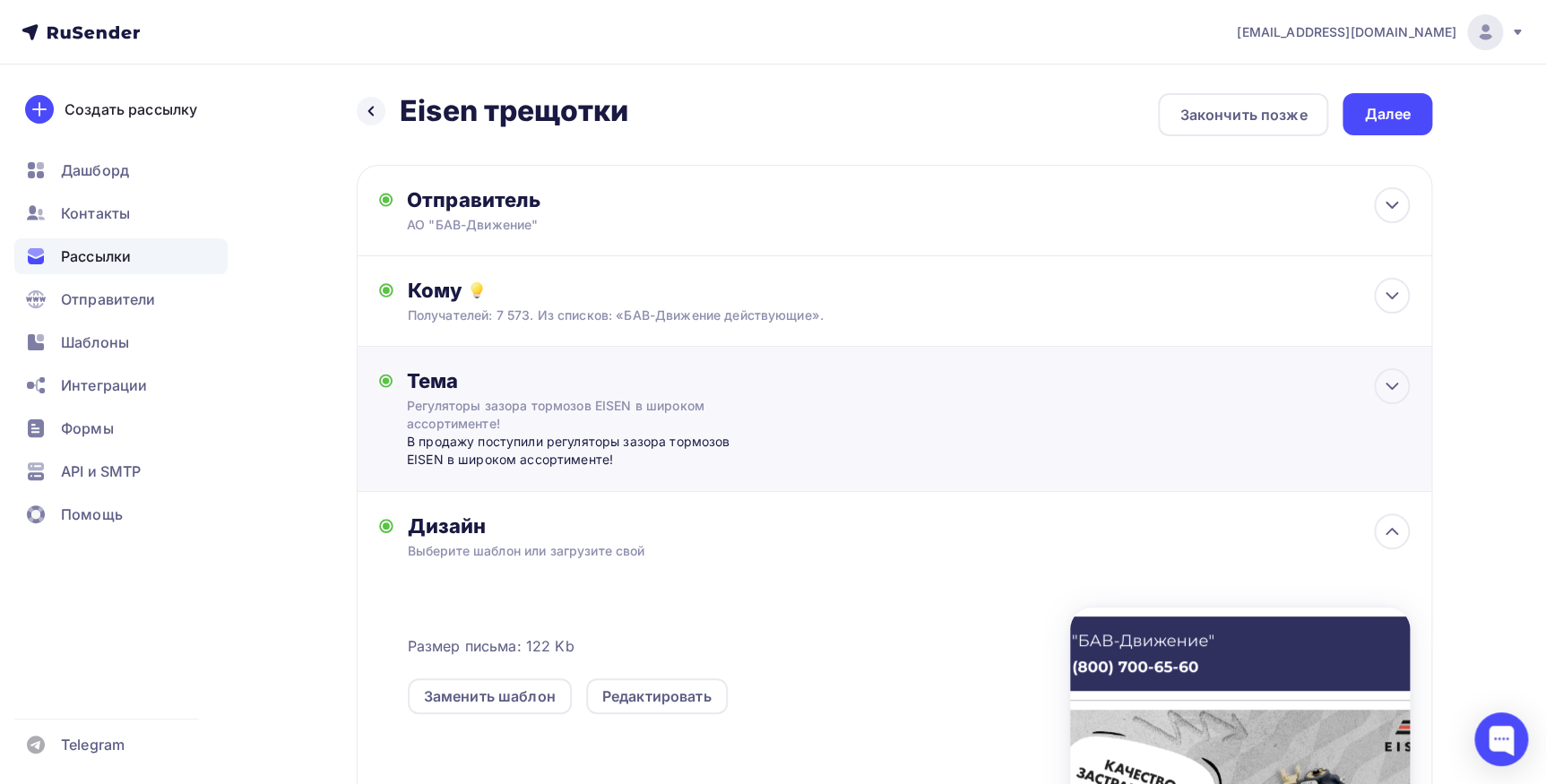
click at [444, 446] on div "В продажу поступили регуляторы зазора тормозов EISEN в широком ассортименте!" at bounding box center [584, 450] width 354 height 37
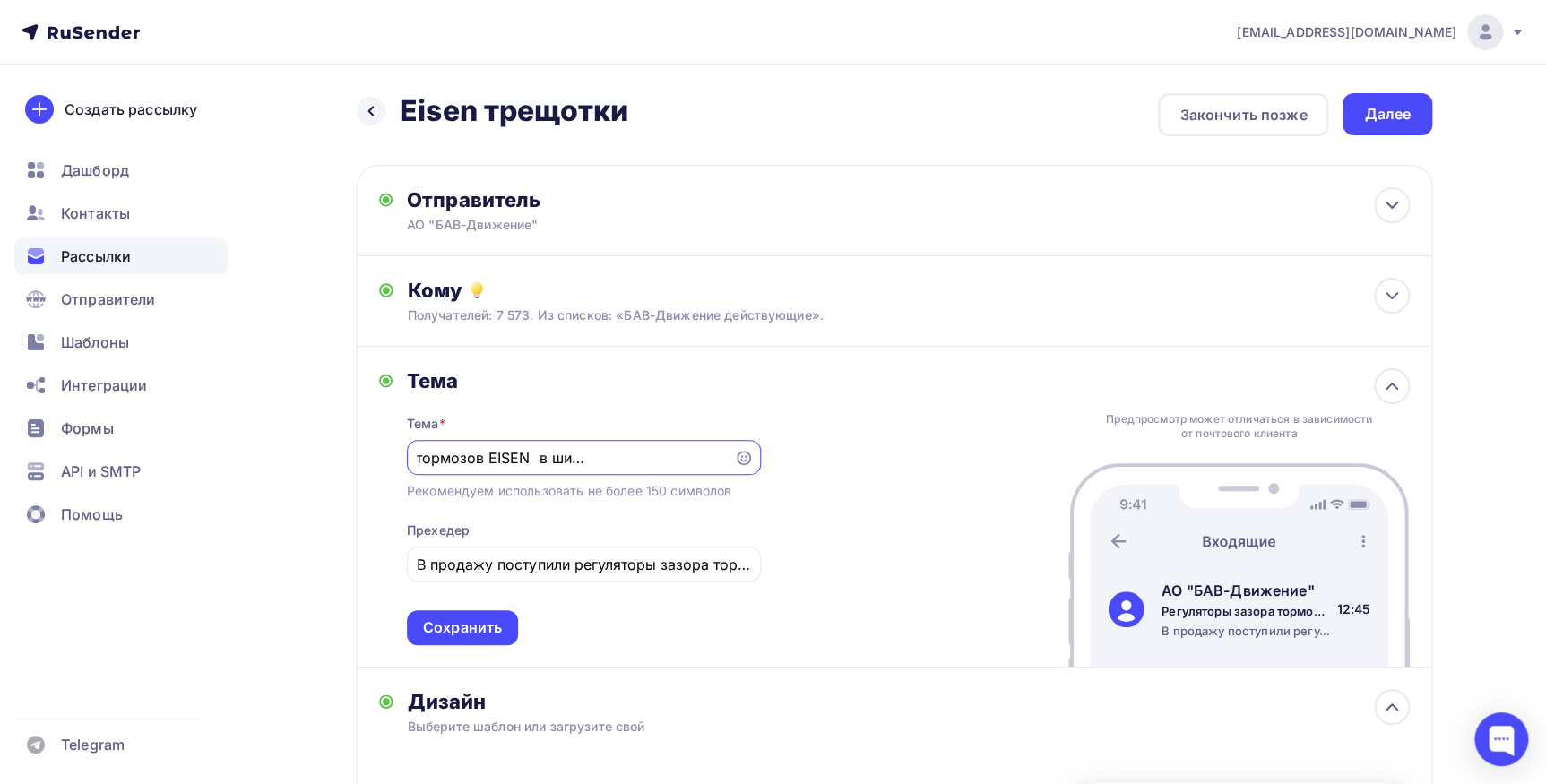
drag, startPoint x: 533, startPoint y: 454, endPoint x: 712, endPoint y: 454, distance: 179.0
click at [712, 454] on input "Регуляторы зазора тормозов EISEN в широком ассортименте!" at bounding box center [570, 457] width 307 height 22
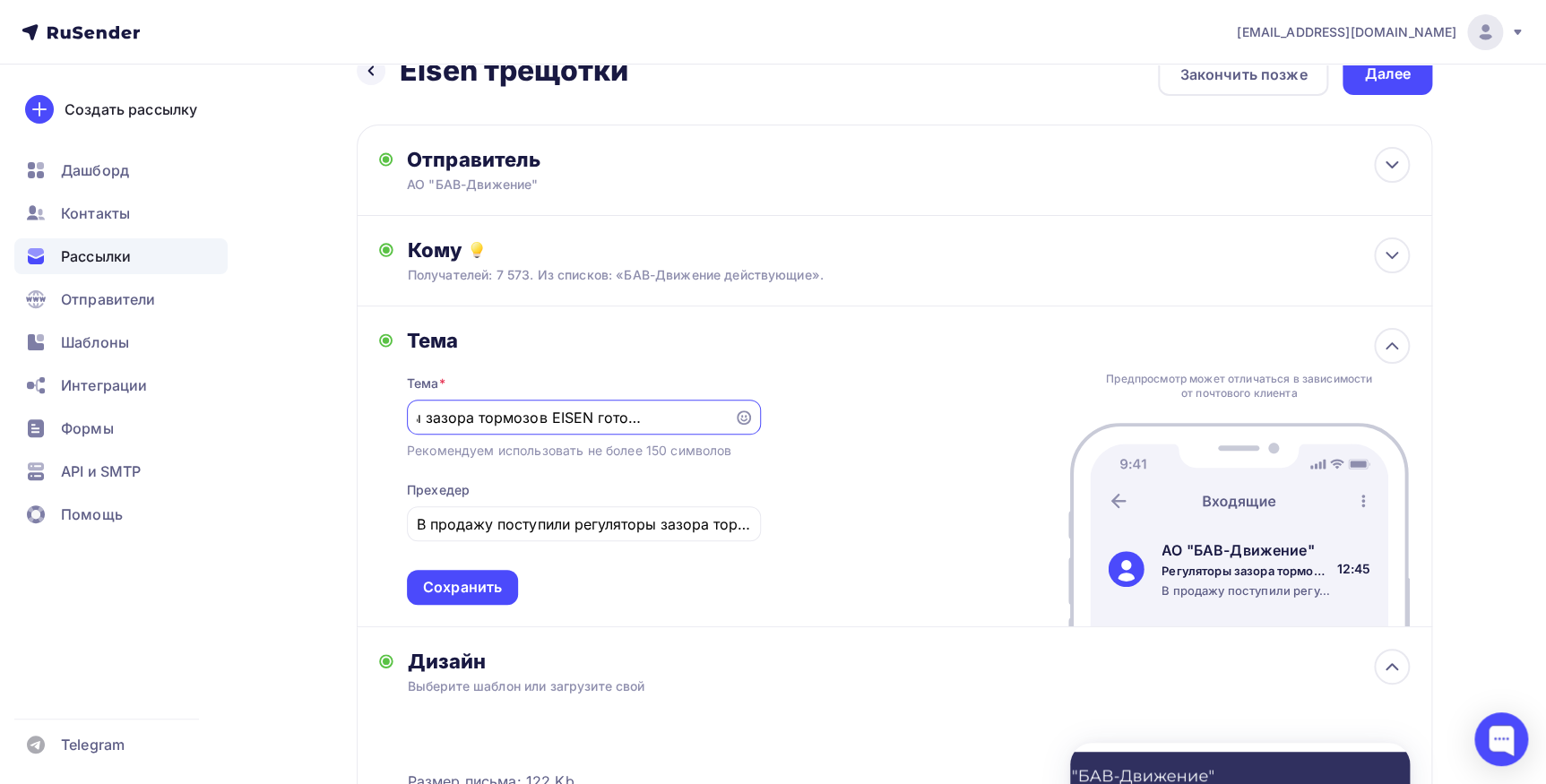
scroll to position [81, 0]
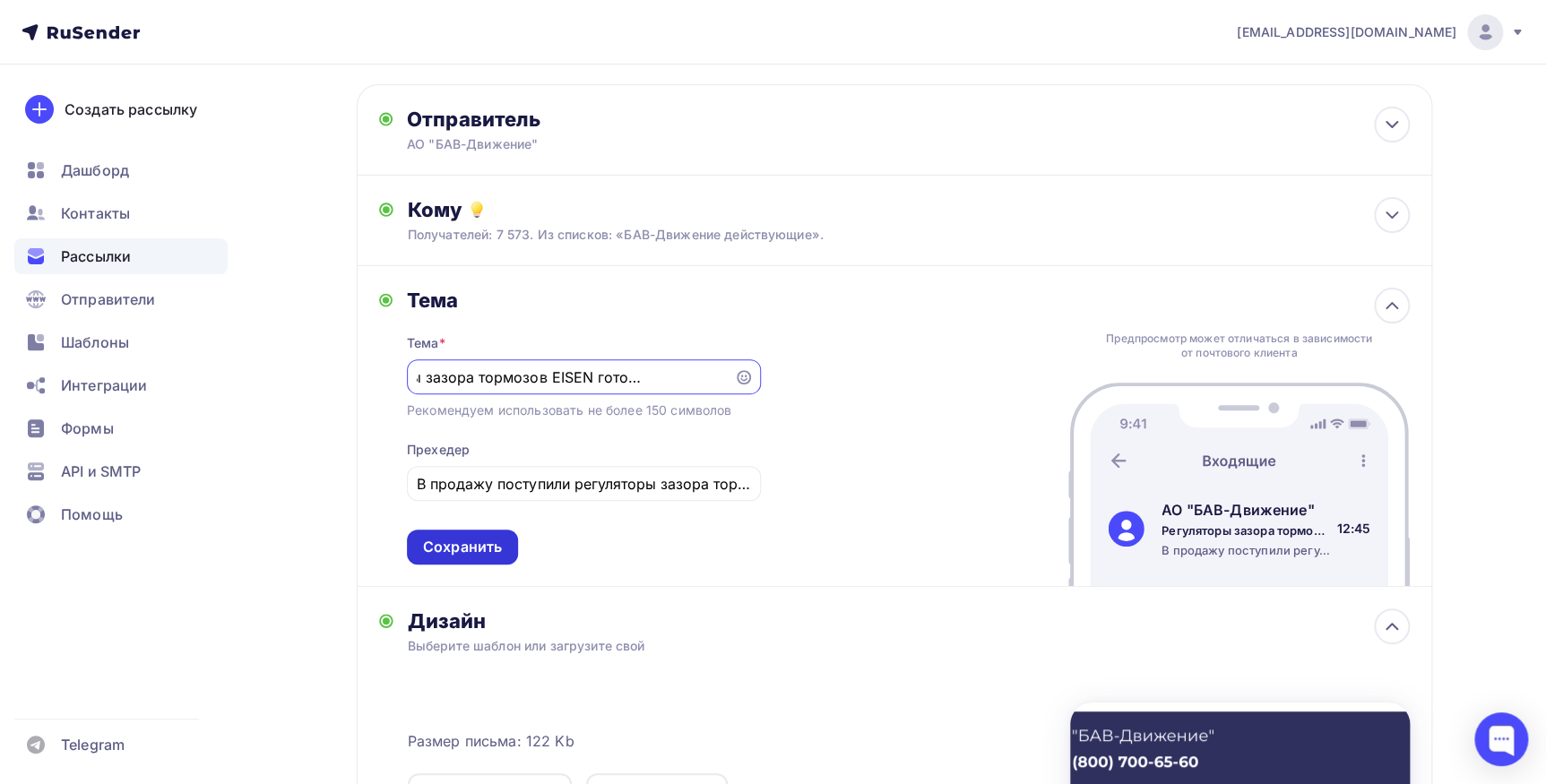
type input "Регуляторы зазора тормозов EISEN готовы к отгрузке!!"
click at [457, 537] on div "Сохранить" at bounding box center [463, 547] width 79 height 21
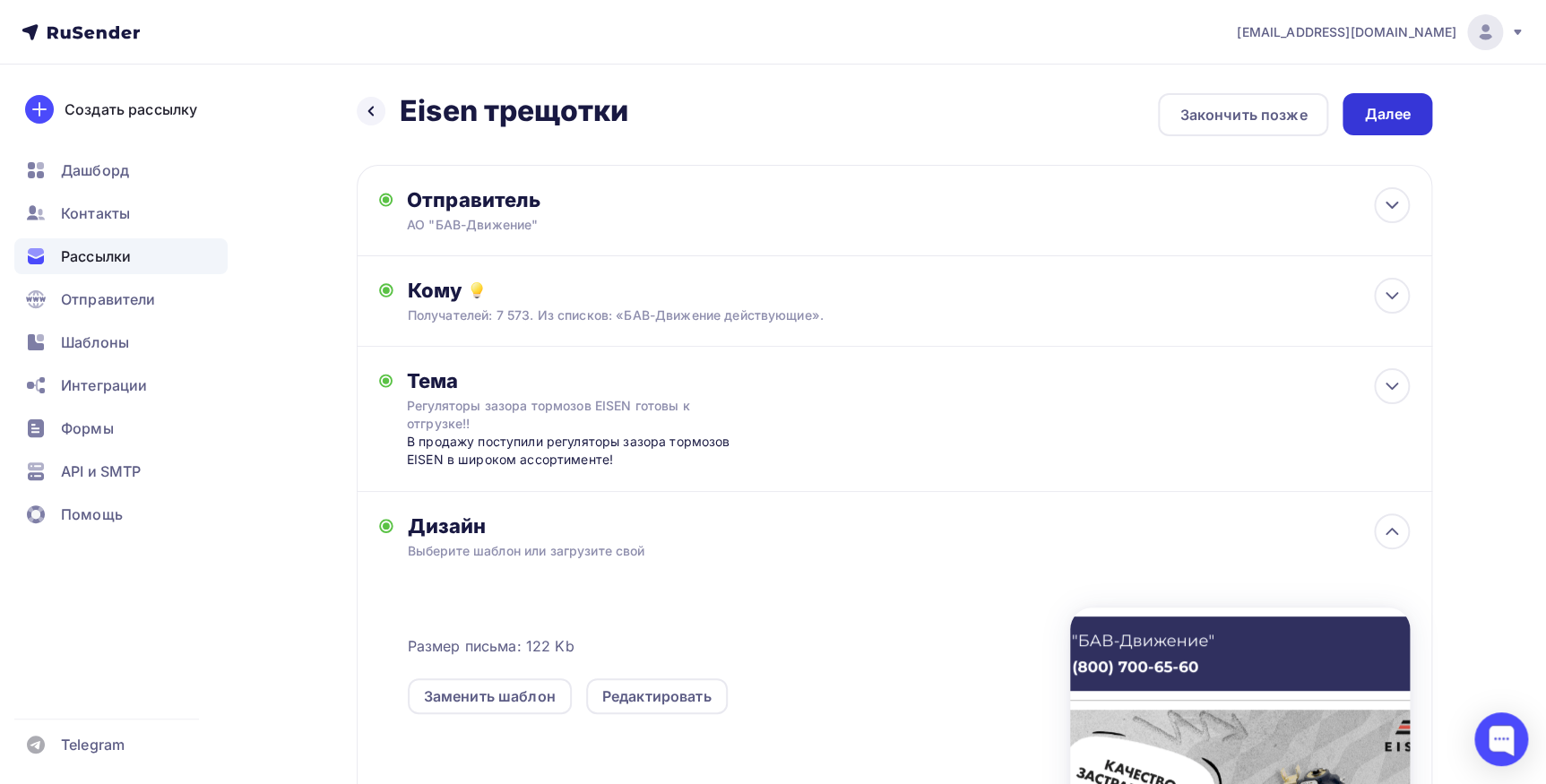
click at [1397, 106] on div "Далее" at bounding box center [1387, 115] width 47 height 21
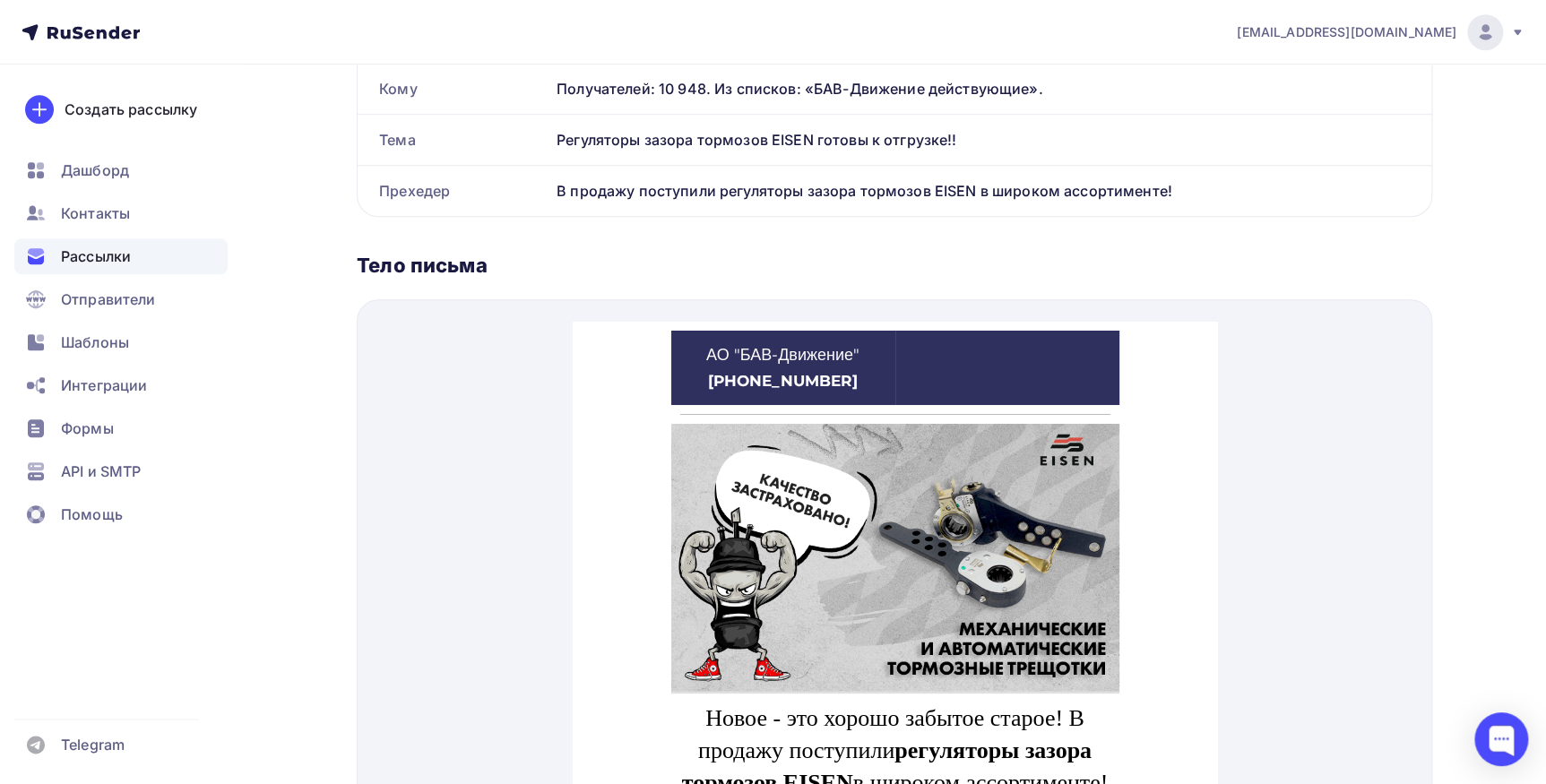
scroll to position [732, 0]
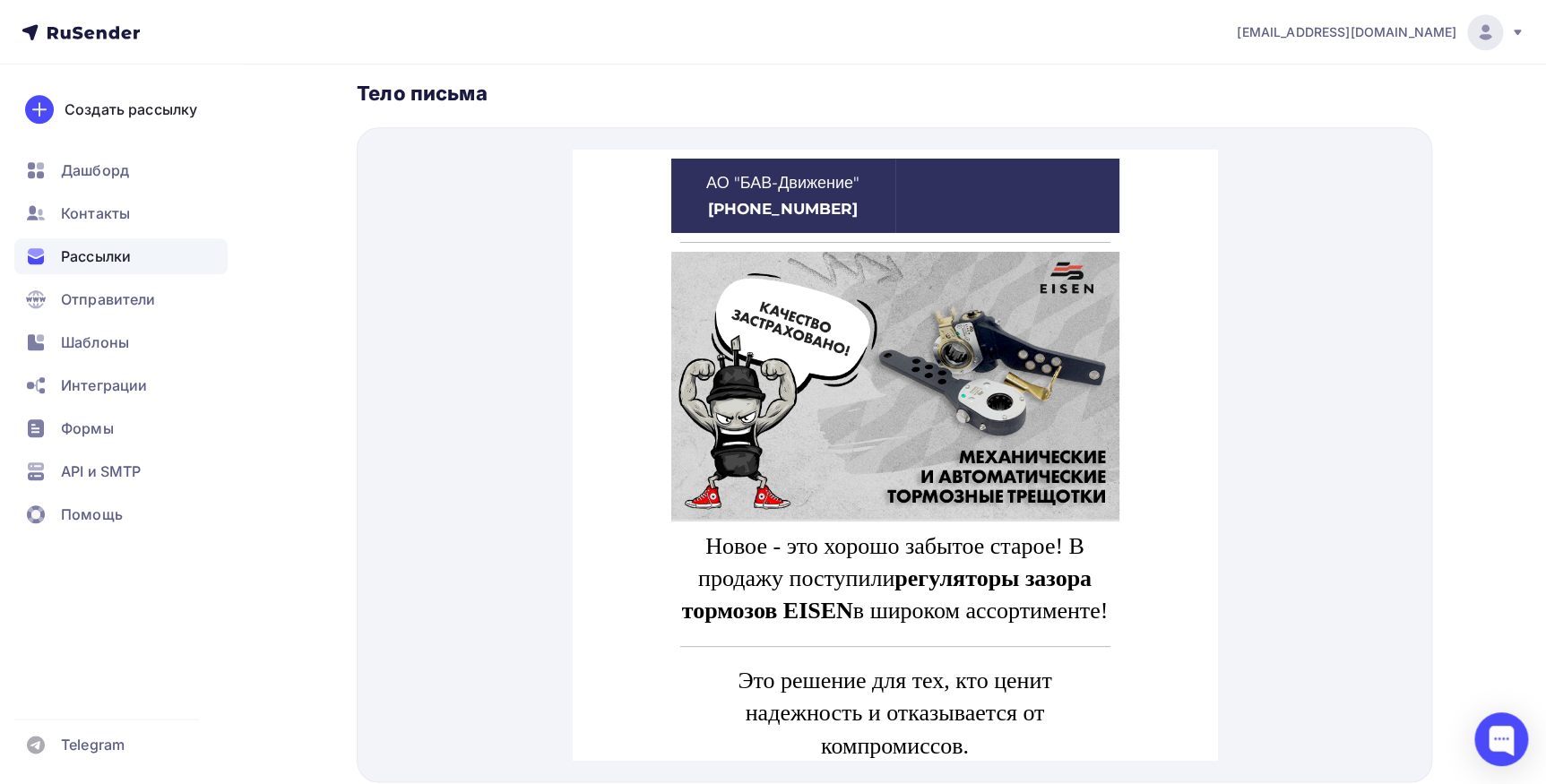
click at [794, 391] on img at bounding box center [894, 365] width 448 height 270
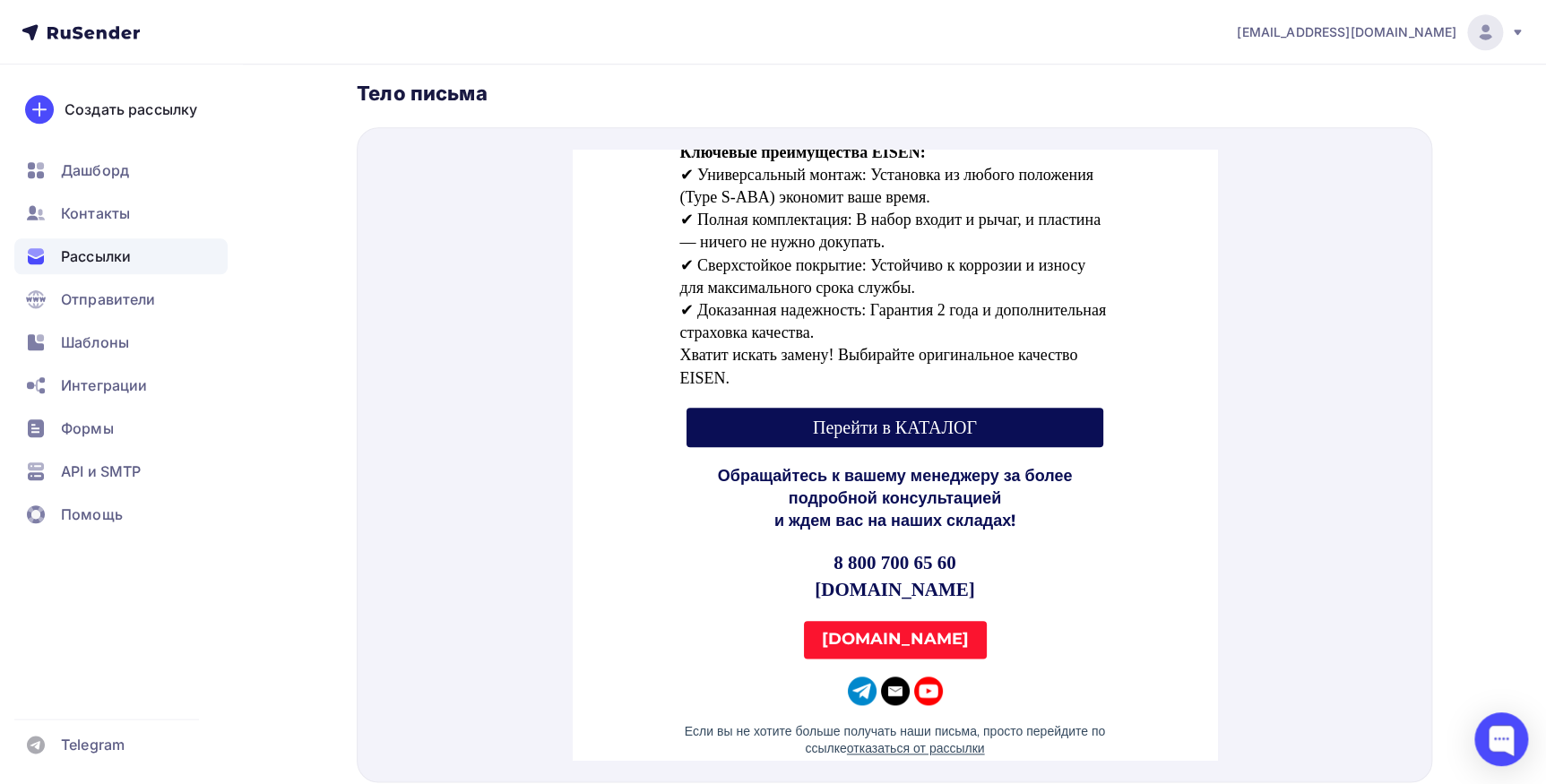
scroll to position [814, 0]
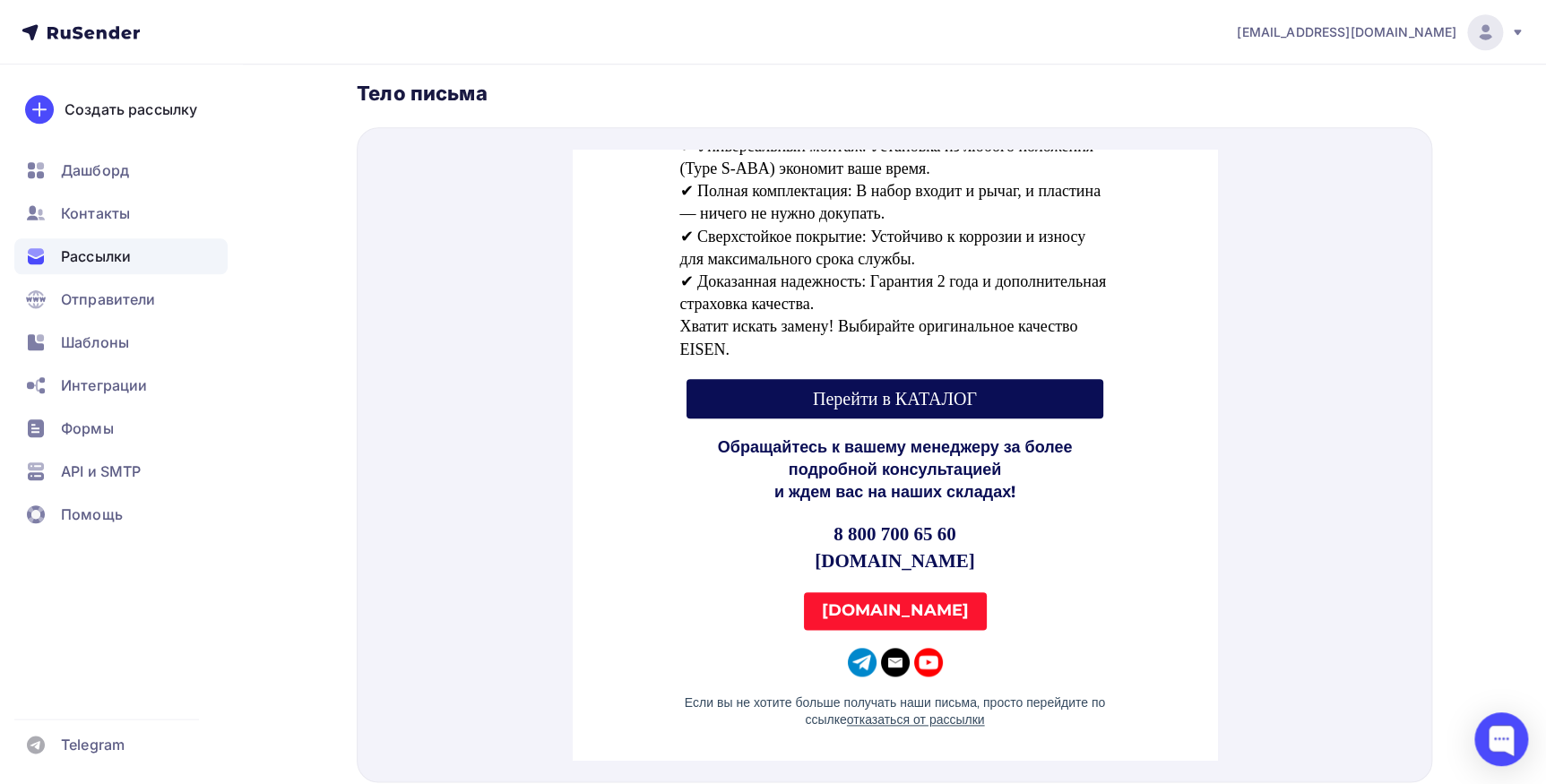
click at [939, 387] on span "Перейти в КАТАЛОГ" at bounding box center [893, 377] width 164 height 20
click at [910, 598] on strong "[DOMAIN_NAME]" at bounding box center [894, 588] width 147 height 20
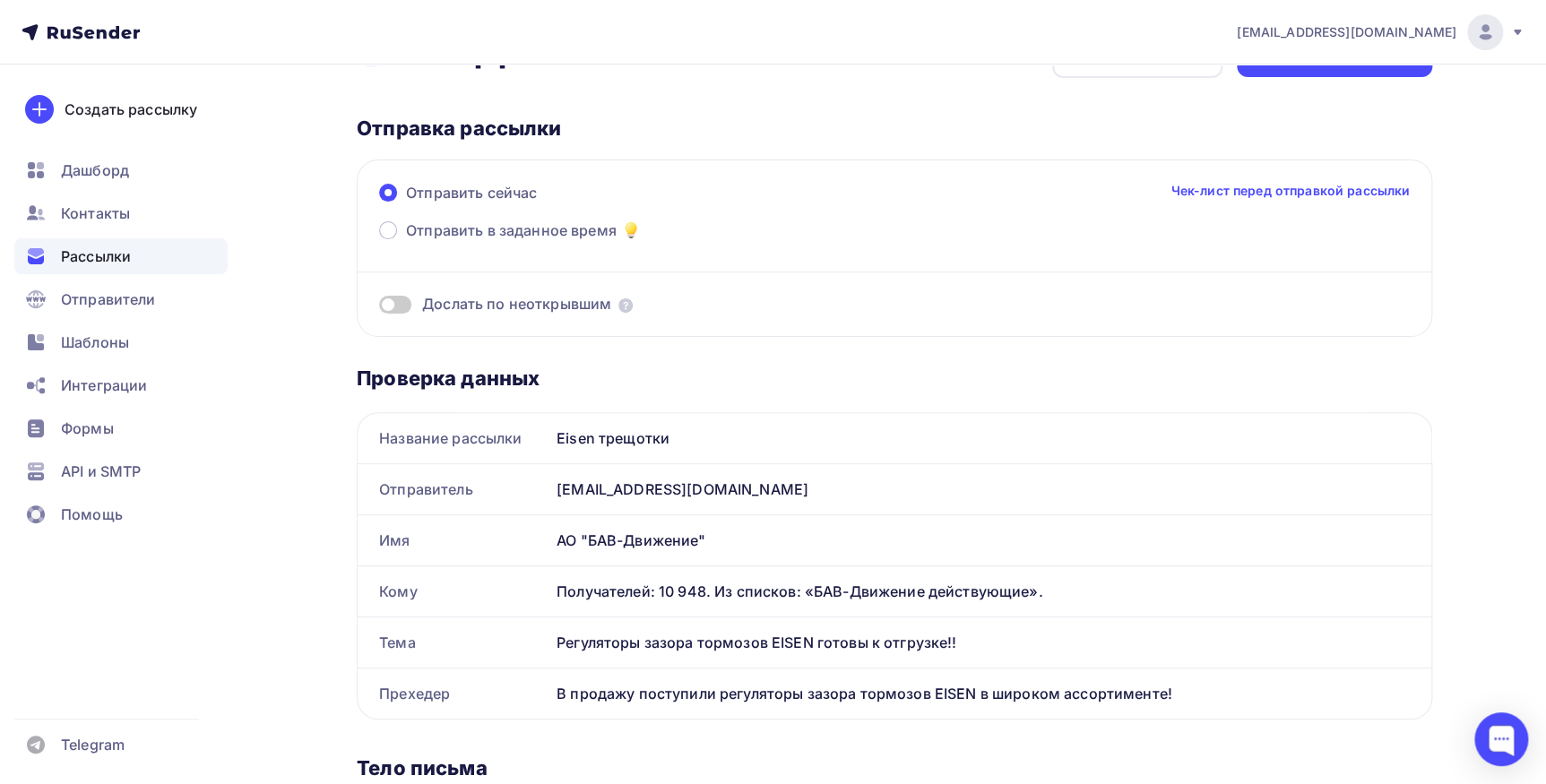
scroll to position [0, 0]
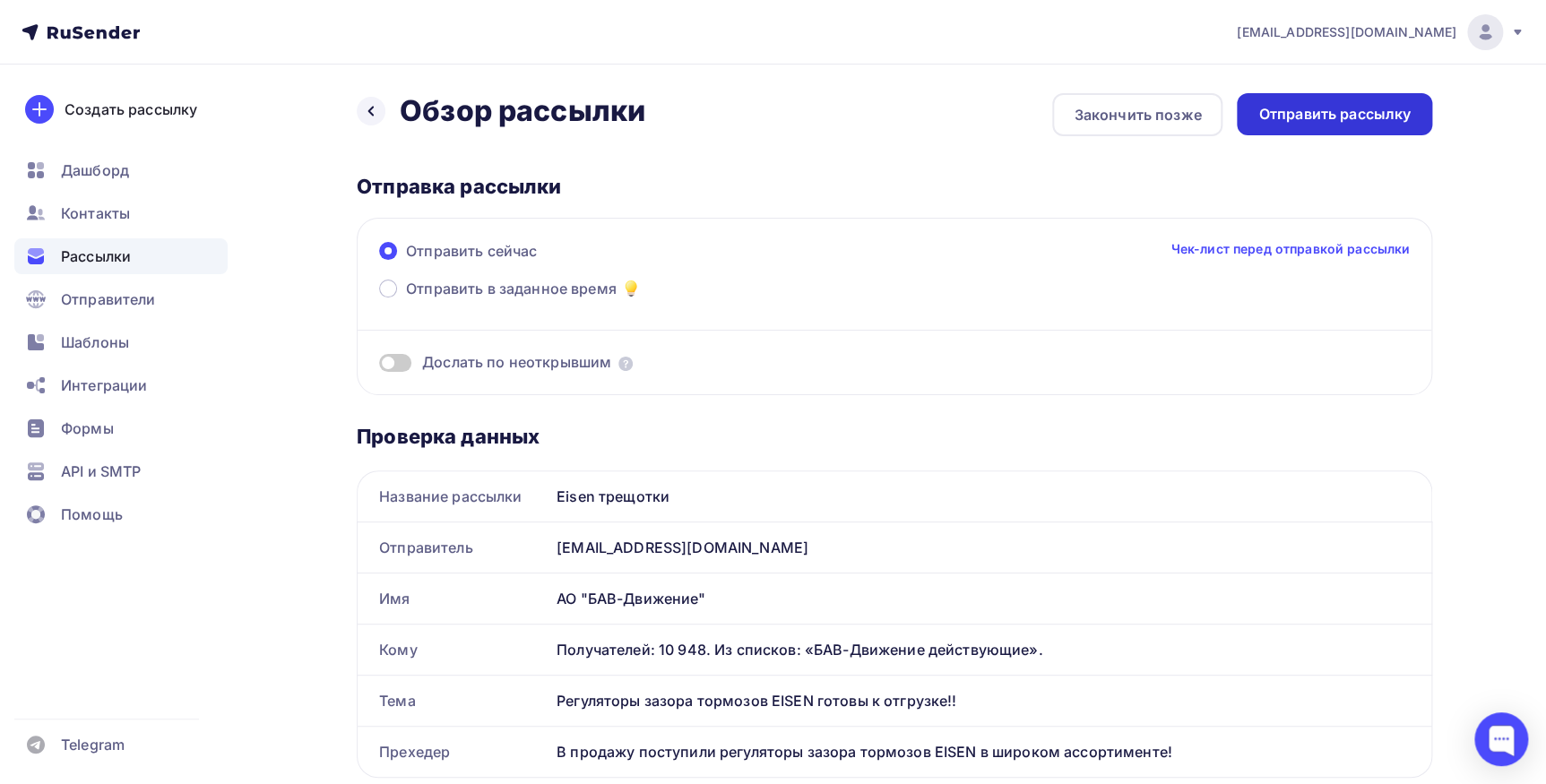
click at [1407, 123] on div "Отправить рассылку" at bounding box center [1334, 115] width 152 height 21
